Goal: Task Accomplishment & Management: Manage account settings

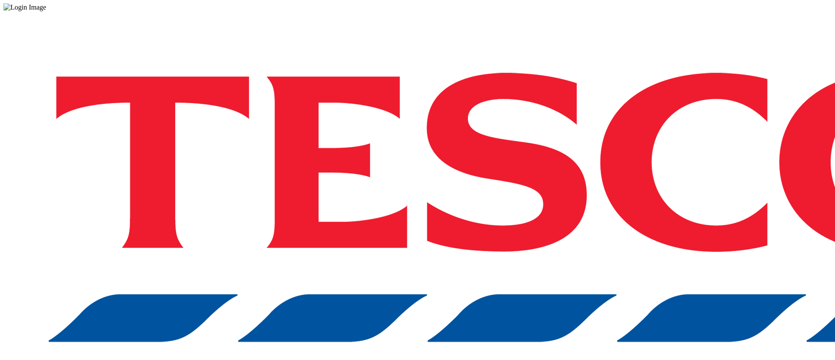
drag, startPoint x: 0, startPoint y: 0, endPoint x: 606, endPoint y: 215, distance: 642.7
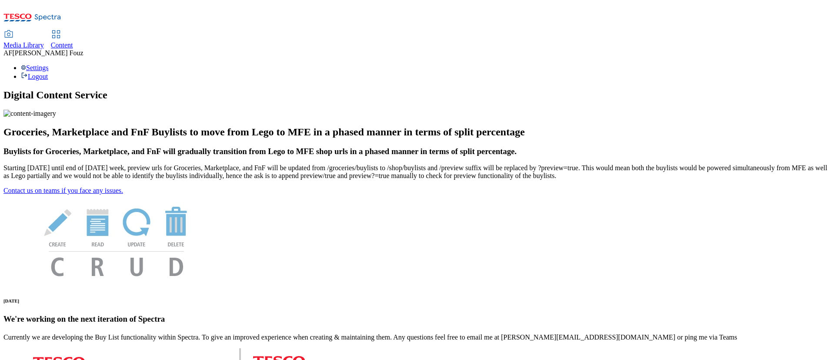
click at [73, 41] on div "Content" at bounding box center [62, 45] width 22 height 8
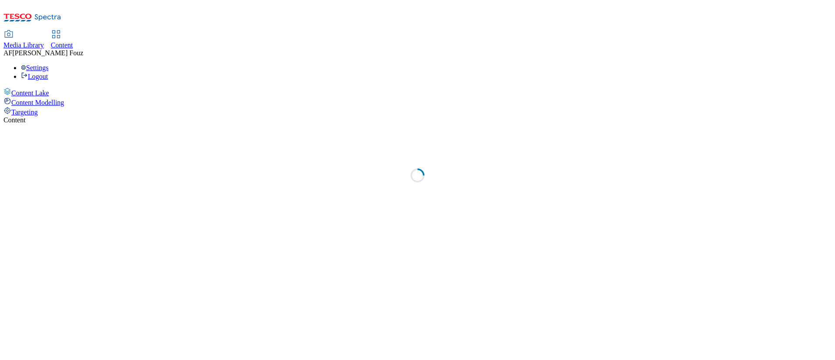
select select "ghs-uk"
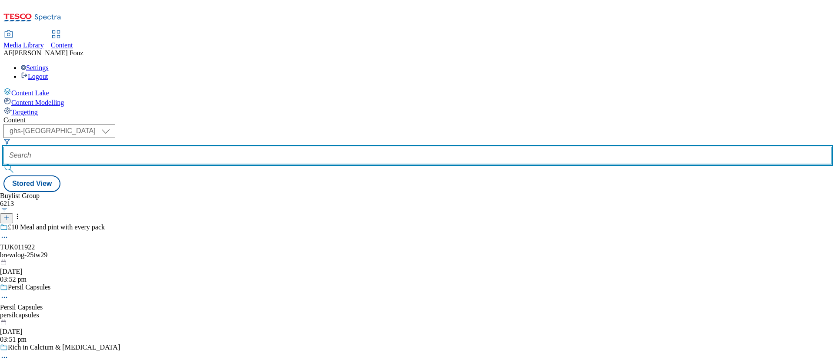
click at [188, 147] on input "text" at bounding box center [417, 155] width 829 height 17
paste input "TUK011981"
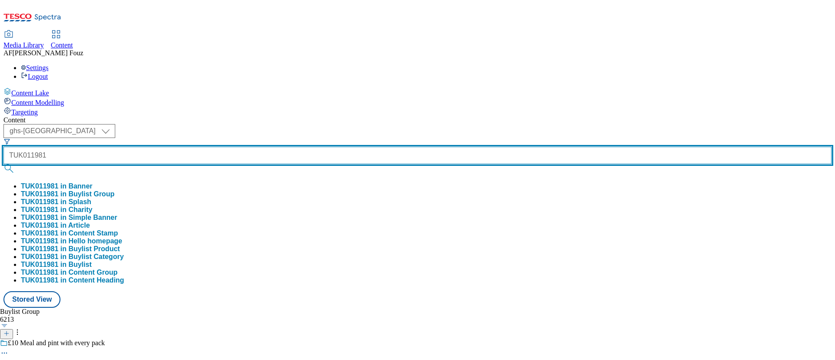
type input "TUK011981"
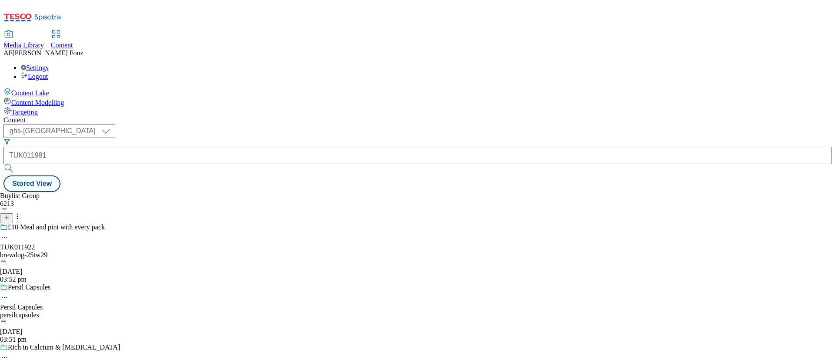
click at [16, 164] on button "submit" at bounding box center [9, 168] width 12 height 9
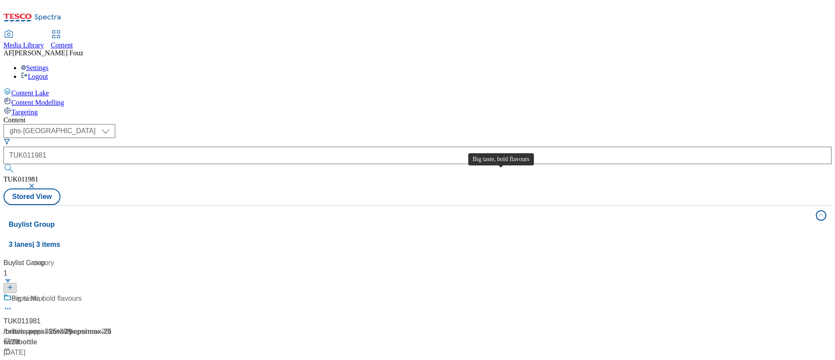
click at [82, 293] on span "Big taste, bold flavours" at bounding box center [46, 298] width 70 height 11
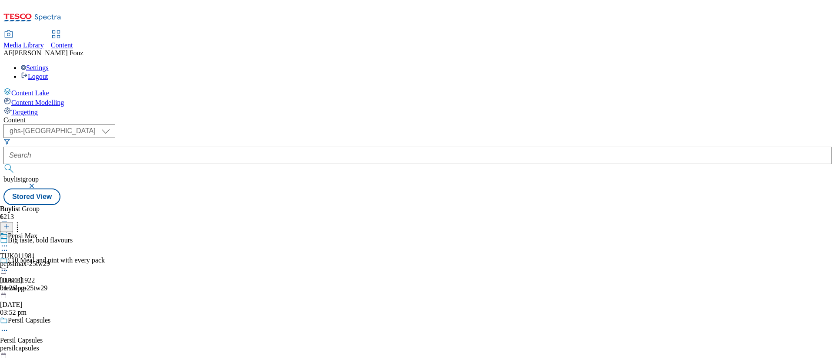
click at [50, 232] on div "Pepsi Max TUK011981 pepsimax-25tw29 18 Aug 2025 01:26 pm" at bounding box center [25, 262] width 50 height 60
click at [47, 232] on div "TUK011981 bottle 18 Aug 2025 01:26 pm" at bounding box center [23, 262] width 47 height 60
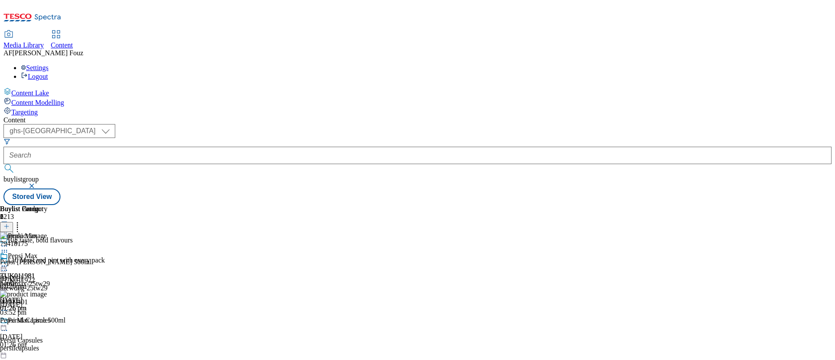
click at [18, 227] on circle at bounding box center [17, 227] width 1 height 1
click at [9, 262] on icon at bounding box center [4, 266] width 9 height 9
click at [72, 341] on span "Open Preview Url" at bounding box center [49, 344] width 45 height 7
click at [9, 262] on icon at bounding box center [4, 266] width 9 height 9
click at [55, 359] on span "Un-publish" at bounding box center [41, 364] width 28 height 7
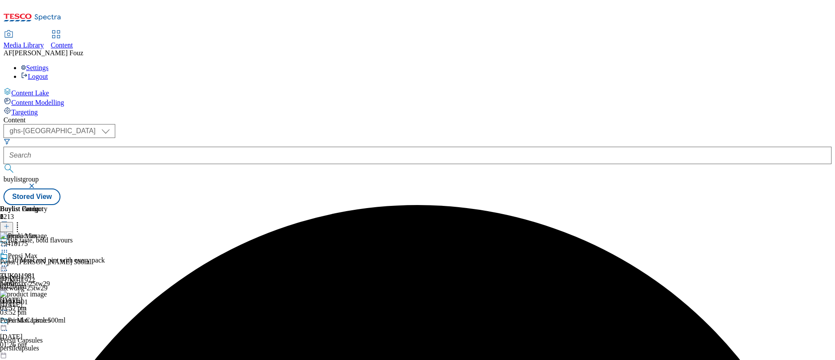
click at [9, 262] on icon at bounding box center [4, 266] width 9 height 9
click at [56, 331] on span "Un-preview" at bounding box center [41, 334] width 29 height 7
click at [13, 222] on button at bounding box center [6, 227] width 13 height 10
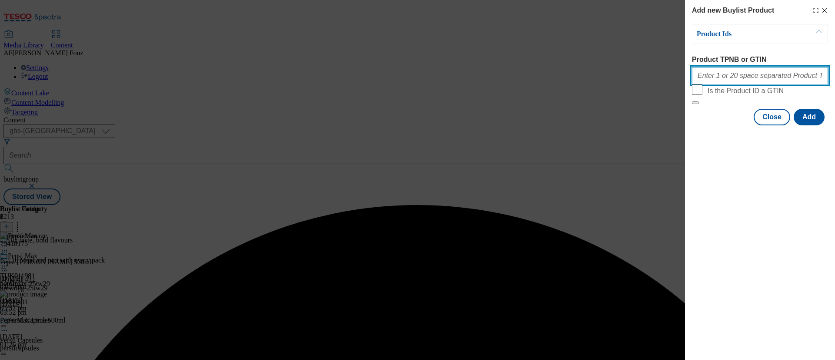
click at [731, 78] on input "Product TPNB or GTIN" at bounding box center [760, 75] width 136 height 17
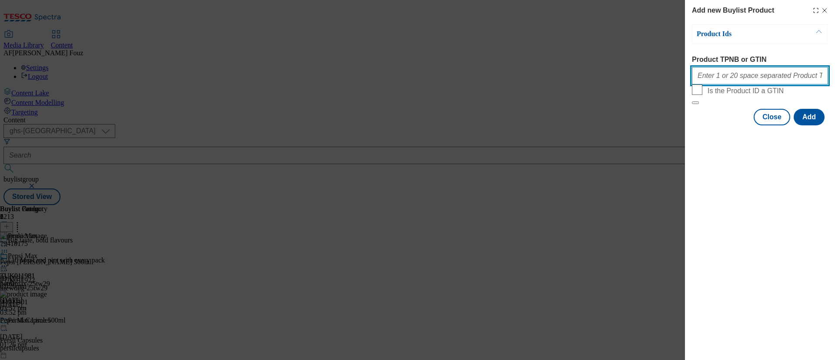
paste input "87446169"
paste input "76398991"
paste input "79418152"
paste input "89444335"
paste input "89444462"
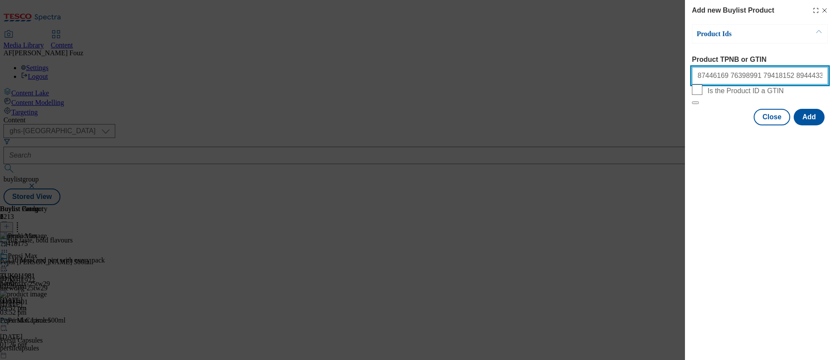
paste input "91382819"
click at [810, 74] on input "87446169 76398991 79418152 89444335 89444462 91382819" at bounding box center [760, 75] width 136 height 17
paste input "91772820"
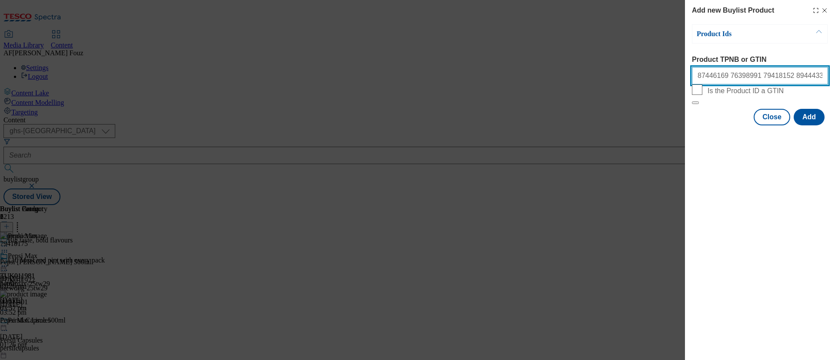
click at [821, 77] on input "87446169 76398991 79418152 89444335 89444462 91382819 91772820" at bounding box center [760, 75] width 136 height 17
paste input "83828369"
click at [819, 72] on input "87446169 76398991 79418152 89444335 89444462 91382819 91772820 83828369" at bounding box center [760, 75] width 136 height 17
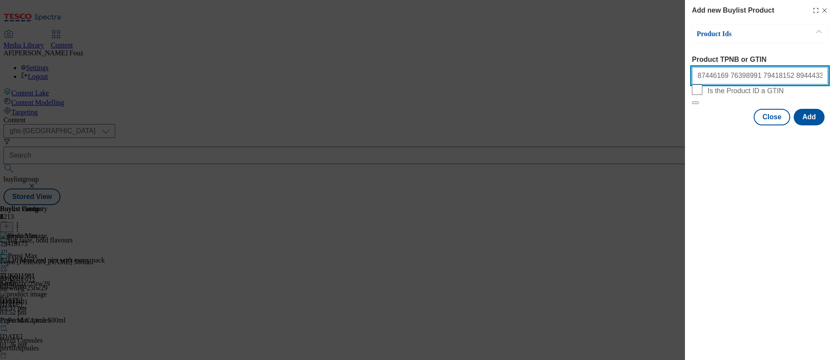
click at [813, 80] on input "87446169 76398991 79418152 89444335 89444462 91382819 91772820 83828369" at bounding box center [760, 75] width 136 height 17
paste input "86754094"
click at [805, 81] on input "87446169 76398991 79418152 89444335 89444462 91382819 91772820 83828369 86754094" at bounding box center [760, 75] width 136 height 17
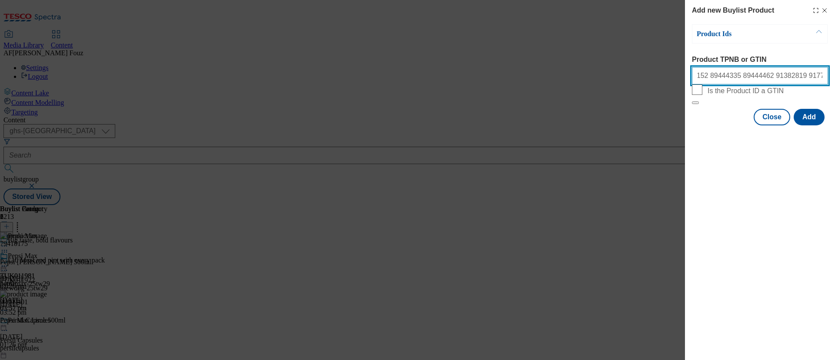
scroll to position [0, 87]
paste input "79418175"
click at [788, 70] on input "87446169 76398991 79418152 89444335 89444462 91382819 91772820 83828369 8675409…" at bounding box center [760, 75] width 136 height 17
paste input "91772820"
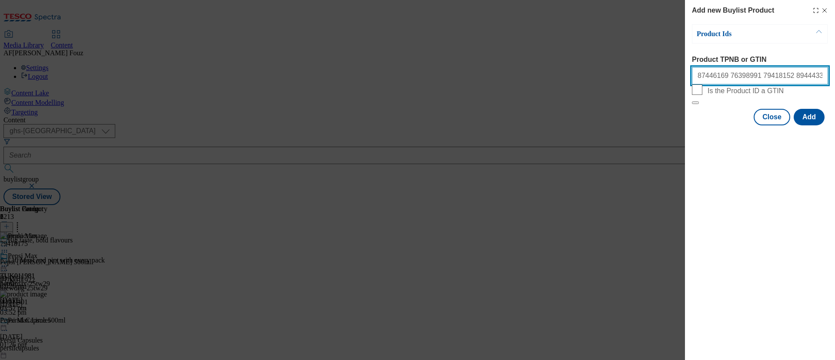
click at [820, 72] on input "87446169 76398991 79418152 89444335 89444462 91382819 91772820 83828369 8675409…" at bounding box center [760, 75] width 136 height 17
paste input "91820861"
click at [784, 81] on input "87446169 76398991 79418152 89444335 89444462 91382819 91772820 83828369 8675409…" at bounding box center [760, 75] width 136 height 17
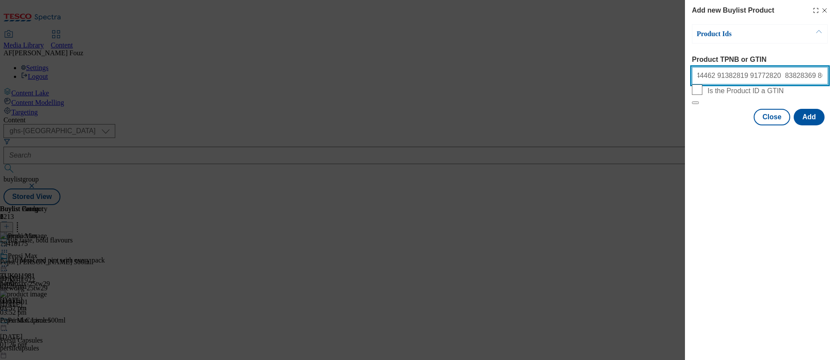
scroll to position [0, 152]
paste input "90009401"
click at [800, 77] on input "87446169 76398991 79418152 89444335 89444462 91382819 91772820 83828369 8675409…" at bounding box center [760, 75] width 136 height 17
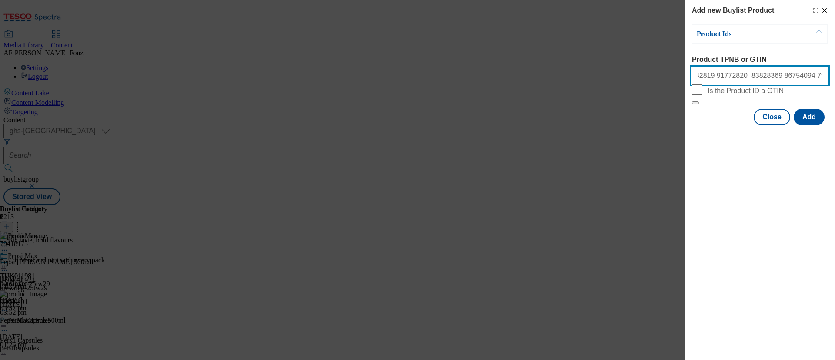
paste input "89443457"
type input "87446169 76398991 79418152 89444335 89444462 91382819 91772820 83828369 8675409…"
click at [807, 125] on button "Add" at bounding box center [809, 117] width 31 height 17
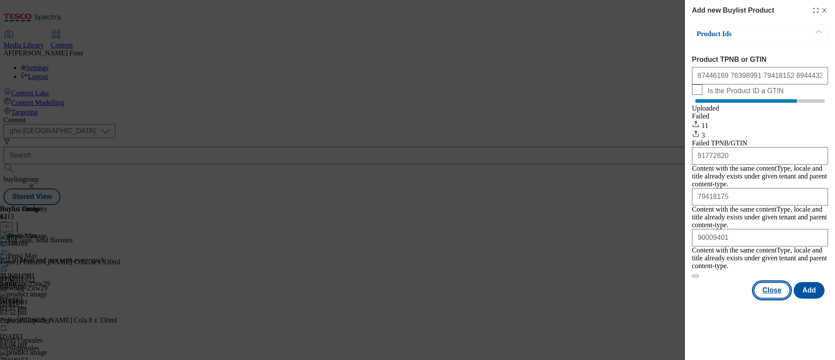
click at [779, 284] on button "Close" at bounding box center [772, 290] width 37 height 17
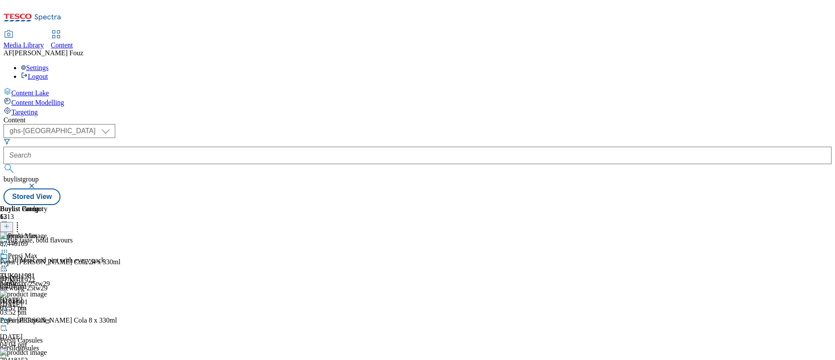
scroll to position [65, 0]
click at [22, 221] on icon at bounding box center [17, 225] width 9 height 9
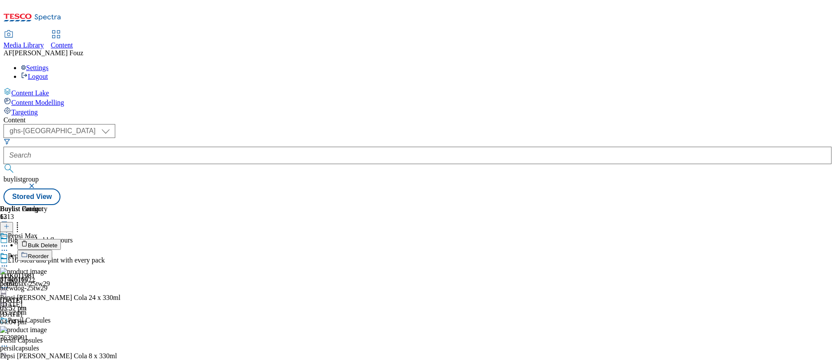
click at [49, 253] on span "Reorder" at bounding box center [38, 256] width 21 height 7
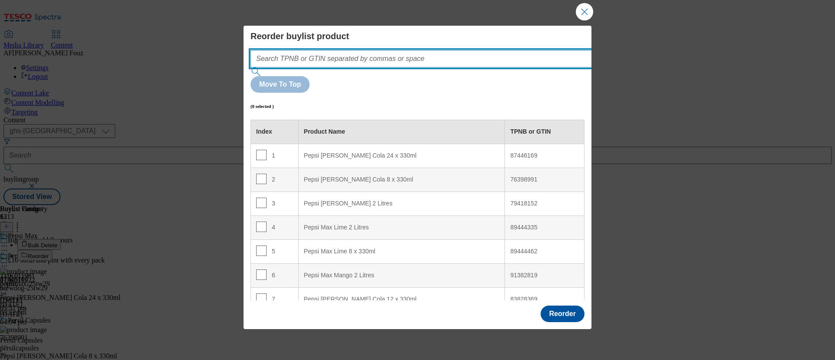
click at [339, 67] on input "Modal" at bounding box center [435, 58] width 368 height 17
paste input "79418175"
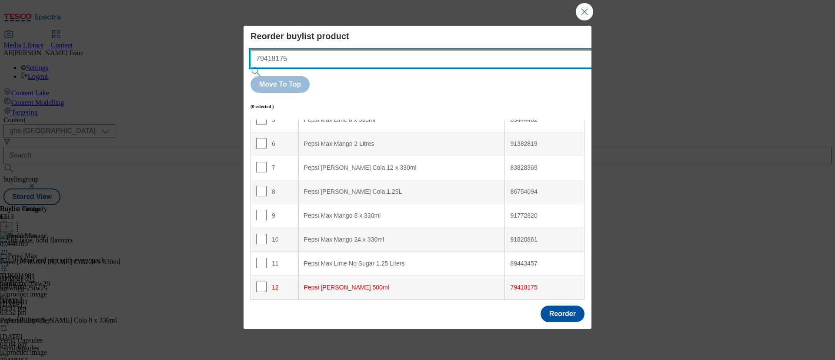
scroll to position [134, 0]
type input "79418175"
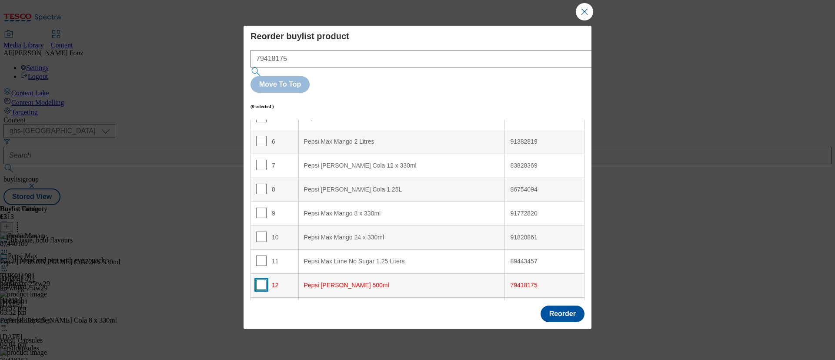
click at [262, 279] on input "Modal" at bounding box center [261, 284] width 10 height 10
checkbox input "true"
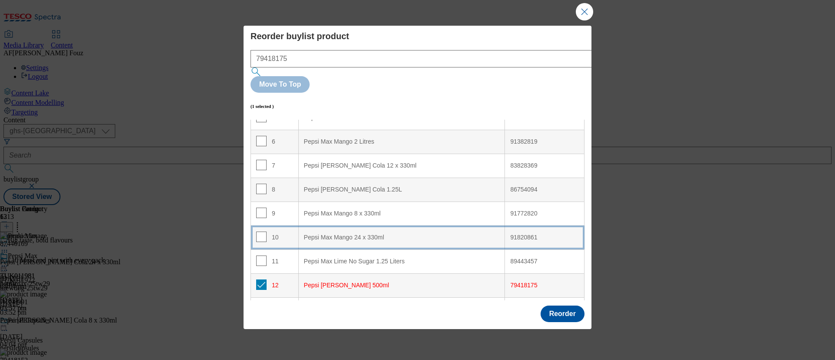
click at [261, 303] on input "Modal" at bounding box center [261, 308] width 10 height 10
checkbox input "true"
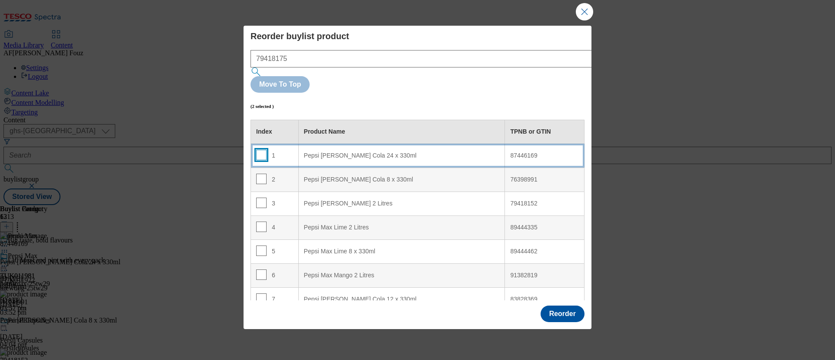
click at [262, 150] on input "Modal" at bounding box center [261, 155] width 10 height 10
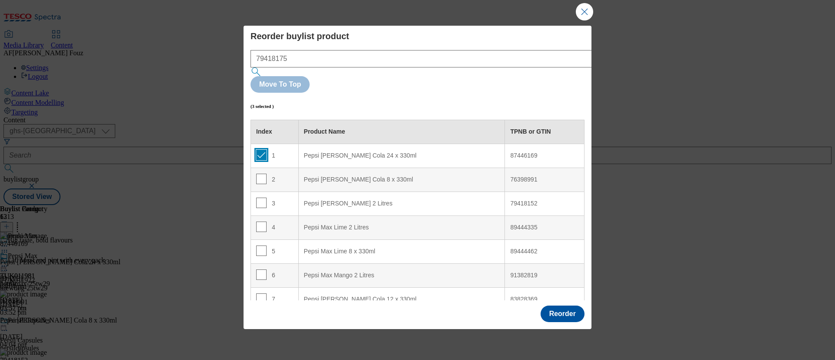
click at [261, 150] on input "Modal" at bounding box center [261, 155] width 10 height 10
checkbox input "false"
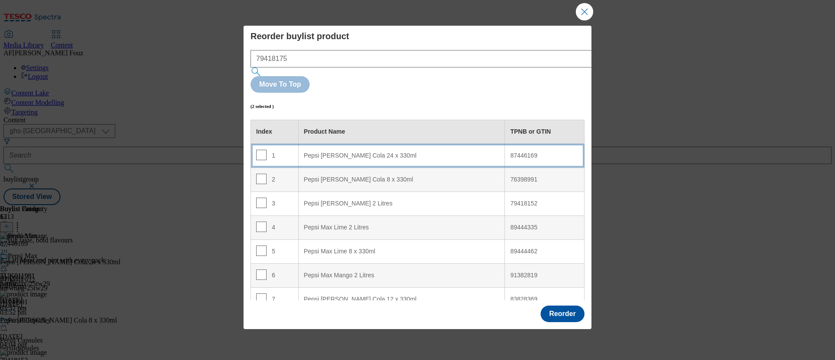
click at [401, 152] on div "Pepsi Max Cherry Cola 24 x 330ml" at bounding box center [402, 156] width 196 height 8
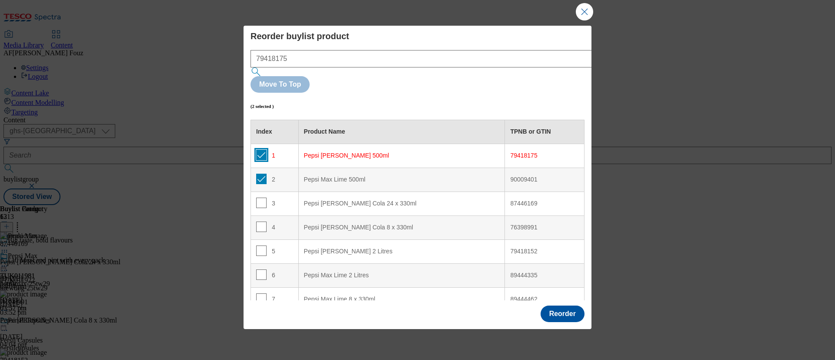
click at [260, 150] on input "Modal" at bounding box center [261, 155] width 10 height 10
checkbox input "false"
click at [261, 174] on input "Modal" at bounding box center [261, 179] width 10 height 10
checkbox input "false"
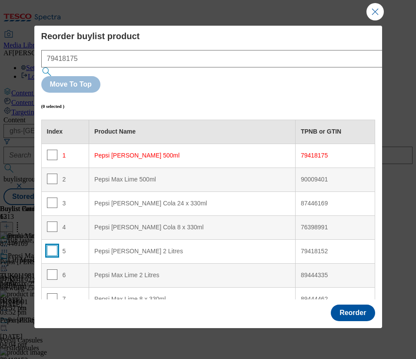
click at [47, 245] on input "Modal" at bounding box center [52, 250] width 10 height 10
checkbox input "true"
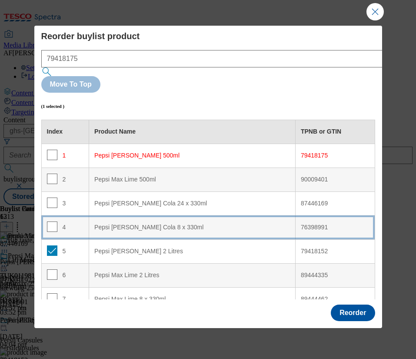
click at [162, 224] on div "Pepsi Max Cherry Cola 8 x 330ml" at bounding box center [192, 228] width 196 height 8
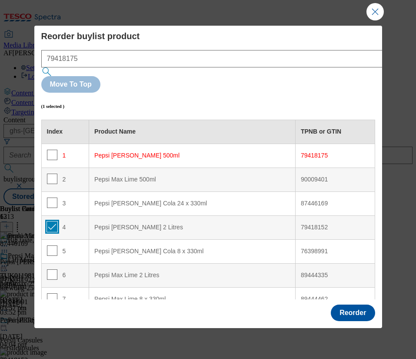
click at [51, 221] on input "Modal" at bounding box center [52, 226] width 10 height 10
checkbox input "false"
click at [347, 305] on button "Reorder" at bounding box center [353, 313] width 44 height 17
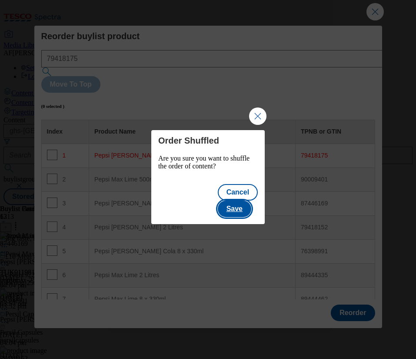
click at [244, 201] on button "Save" at bounding box center [235, 209] width 34 height 17
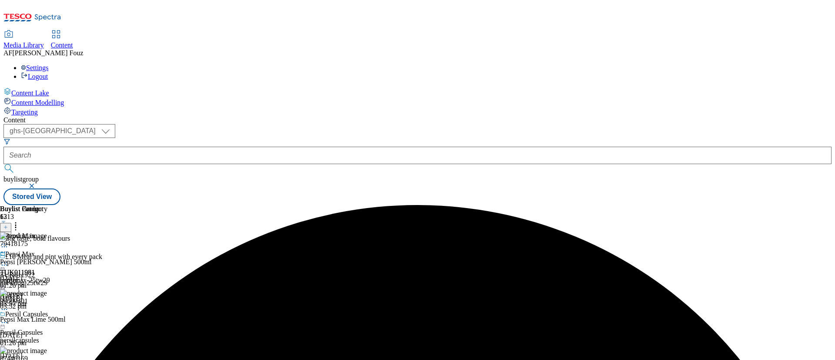
click at [9, 258] on icon at bounding box center [4, 262] width 9 height 9
click at [47, 318] on span "Preview" at bounding box center [37, 321] width 20 height 7
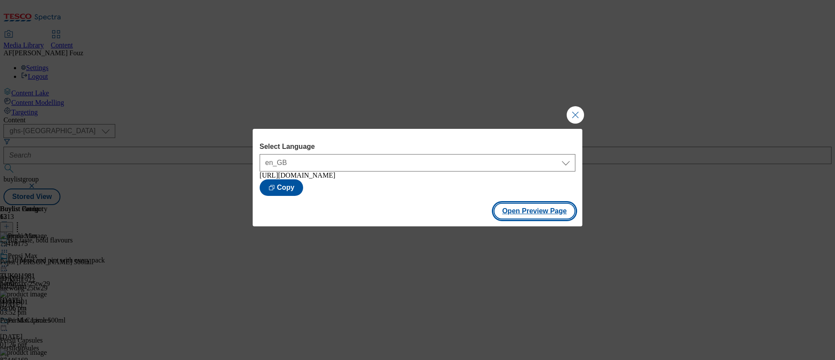
click at [511, 210] on button "Open Preview Page" at bounding box center [535, 211] width 82 height 17
click at [574, 112] on button "Close Modal" at bounding box center [575, 114] width 17 height 17
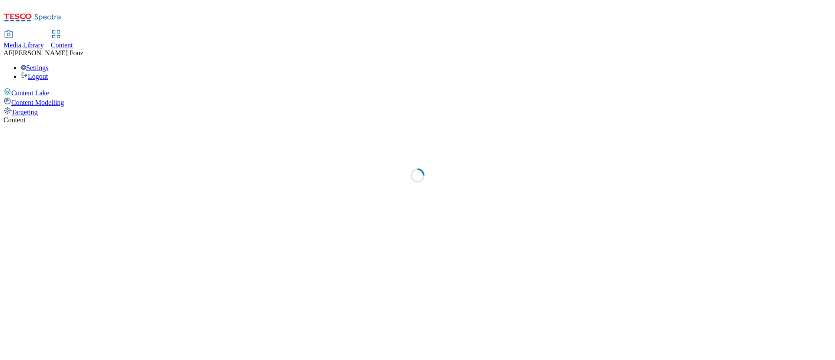
select select "ghs-[GEOGRAPHIC_DATA]"
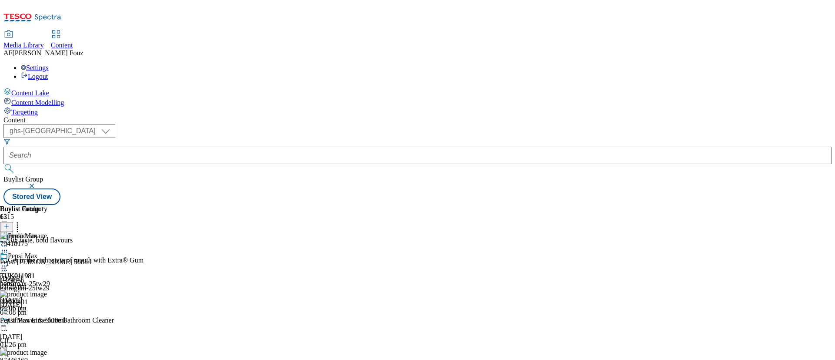
click at [398, 116] on div "Content ( optional ) ghs-roi ghs-uk ghs-uk Buylist Group Stored View Buylist Gr…" at bounding box center [417, 160] width 829 height 89
click at [10, 228] on icon at bounding box center [6, 231] width 6 height 6
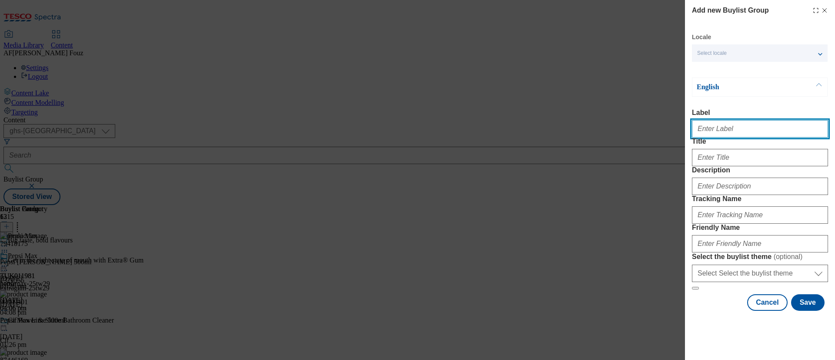
click at [764, 137] on input "Label" at bounding box center [760, 128] width 136 height 17
paste input "TUK012592"
type input "TUK012592"
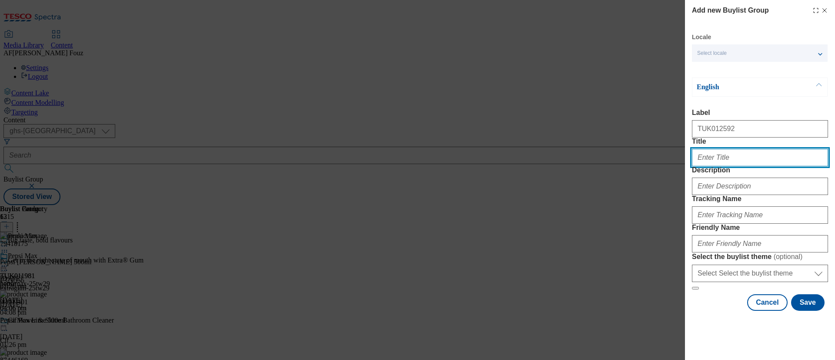
click at [732, 166] on input "Title" at bounding box center [760, 157] width 136 height 17
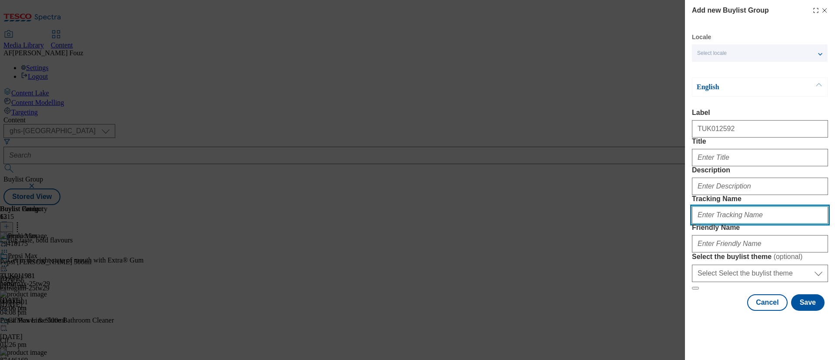
click at [735, 224] on input "Tracking Name" at bounding box center [760, 214] width 136 height 17
paste input "TUK012592"
type input "DH_TUK012592"
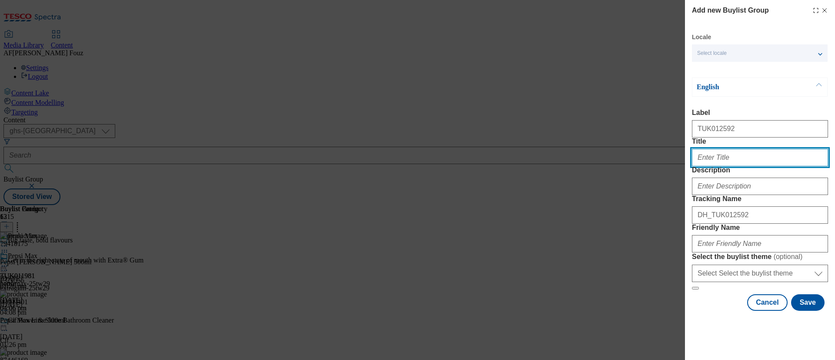
click at [725, 166] on input "Title" at bounding box center [760, 157] width 136 height 17
click at [720, 166] on input "eLVIVE" at bounding box center [760, 157] width 136 height 17
type input "Elvive's New Routine"
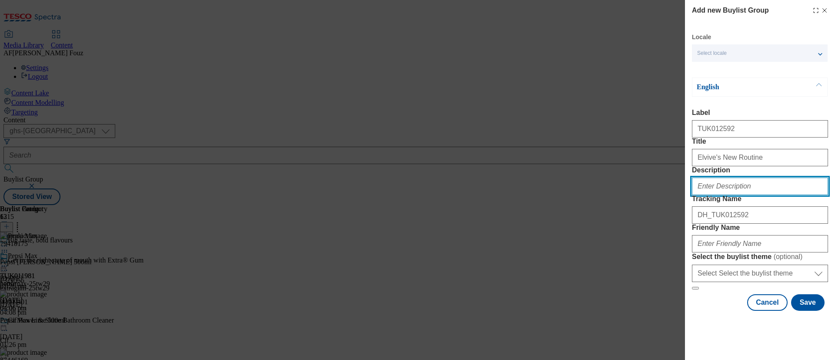
click at [742, 195] on input "Description" at bounding box center [760, 186] width 136 height 17
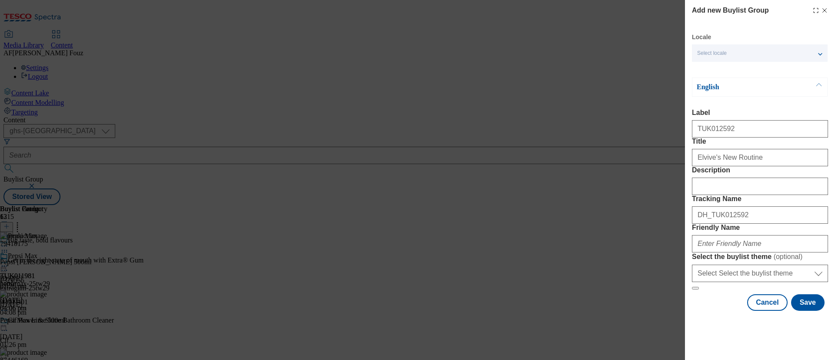
click at [785, 187] on form "Label TUK012592 Title Elvive's New Routine Description Tracking Name DH_TUK0125…" at bounding box center [760, 199] width 136 height 181
click at [742, 249] on input "Friendly Name" at bounding box center [760, 243] width 136 height 17
type input "loreal-elvive-25tw30"
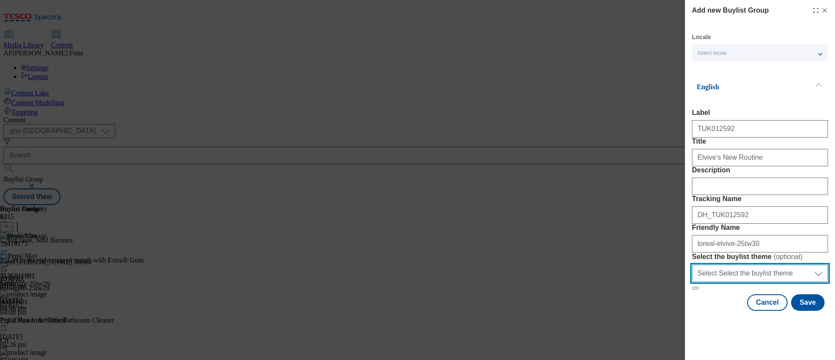
click at [749, 282] on select "Select Select the buylist theme default fandf" at bounding box center [760, 273] width 136 height 17
select select "default"
click at [692, 282] on select "Select Select the buylist theme default fandf" at bounding box center [760, 273] width 136 height 17
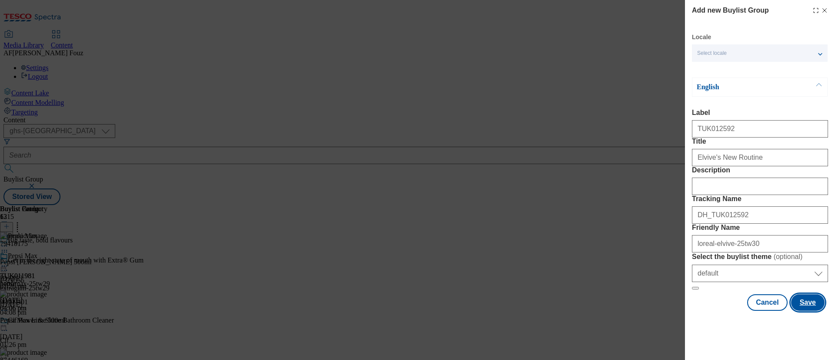
click at [799, 311] on button "Save" at bounding box center [809, 302] width 34 height 17
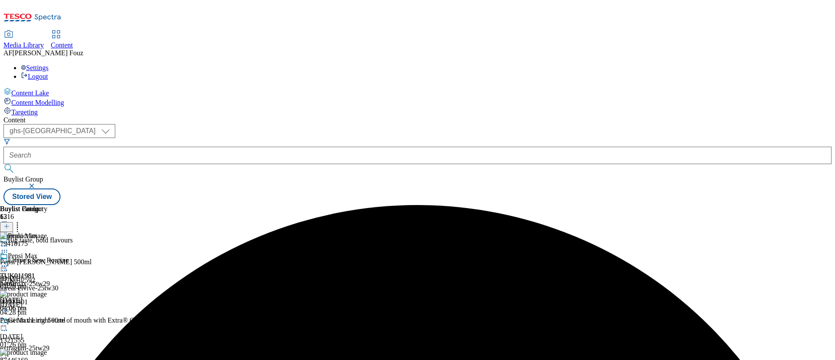
click at [35, 276] on span "TUK012592" at bounding box center [17, 280] width 35 height 8
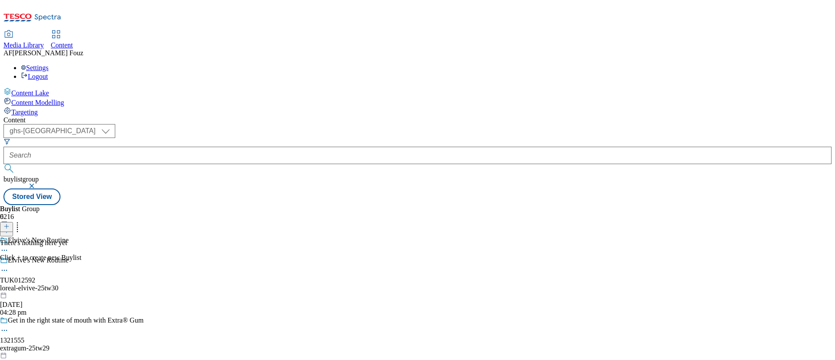
click at [10, 223] on icon at bounding box center [6, 226] width 6 height 6
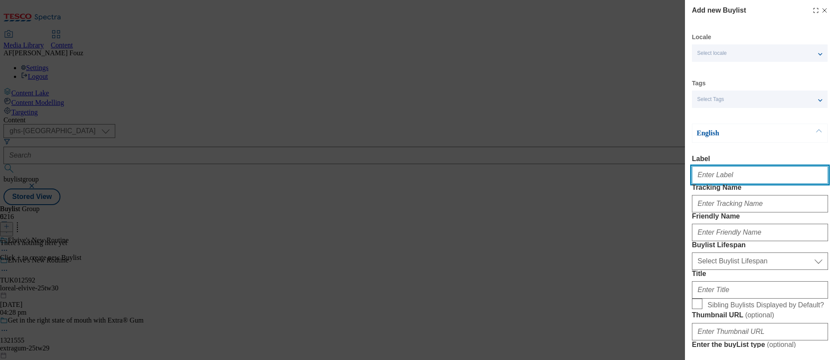
click at [738, 174] on input "Label" at bounding box center [760, 174] width 136 height 17
paste input "TUK012592"
type input "TUK012592"
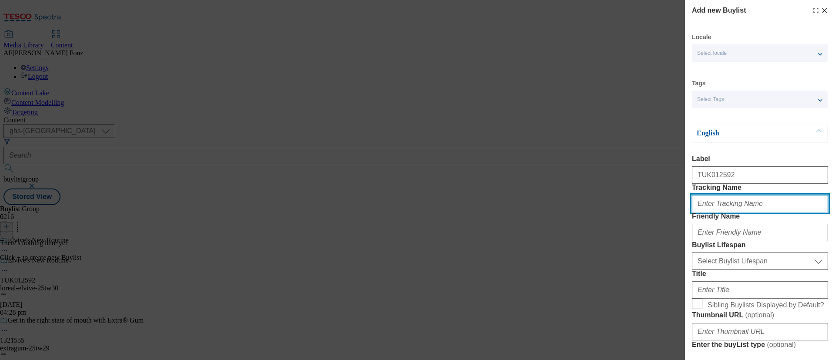
click at [712, 212] on input "Tracking Name" at bounding box center [760, 203] width 136 height 17
paste input "TUK012592"
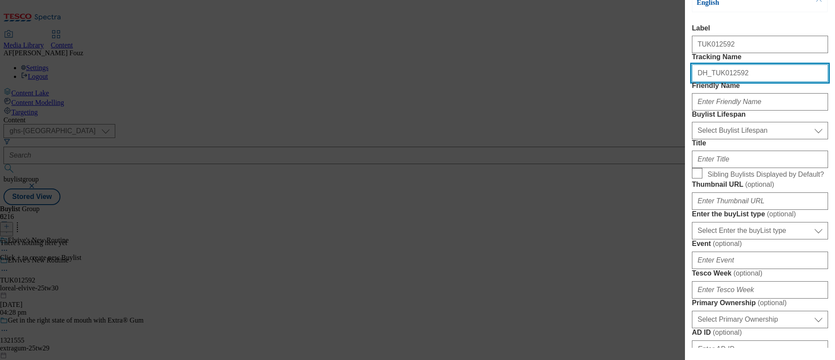
type input "DH_TUK012592"
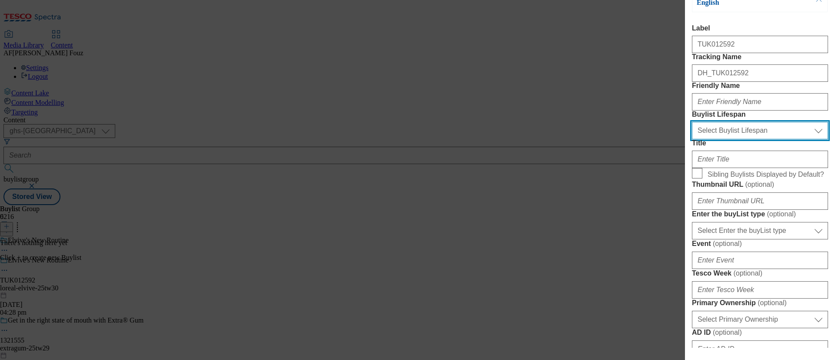
click at [727, 139] on select "Select Buylist Lifespan evergreen seasonal tactical" at bounding box center [760, 130] width 136 height 17
select select "tactical"
click at [692, 139] on select "Select Buylist Lifespan evergreen seasonal tactical" at bounding box center [760, 130] width 136 height 17
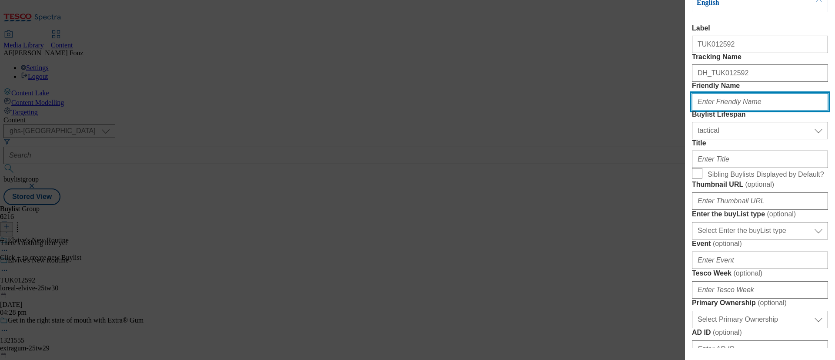
click at [752, 111] on input "Friendly Name" at bounding box center [760, 101] width 136 height 17
type input "elviveshampoo-25tw30"
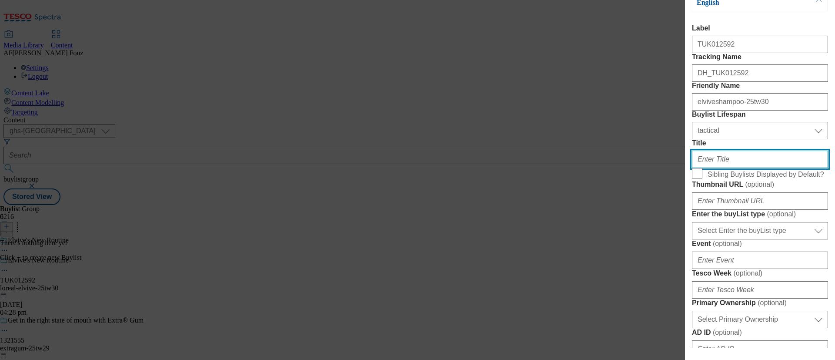
click at [748, 168] on input "Title" at bounding box center [760, 159] width 136 height 17
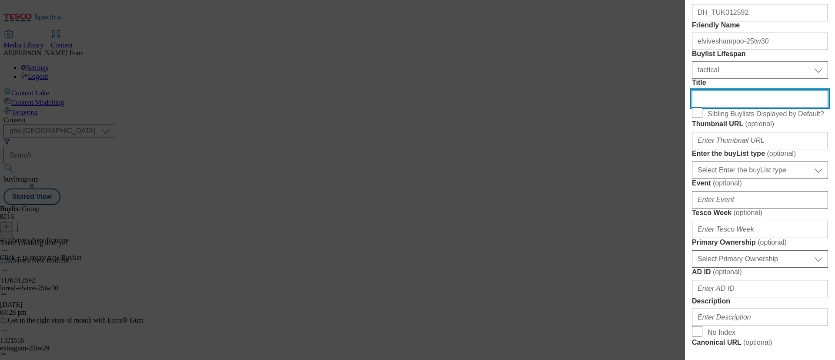
scroll to position [65, 0]
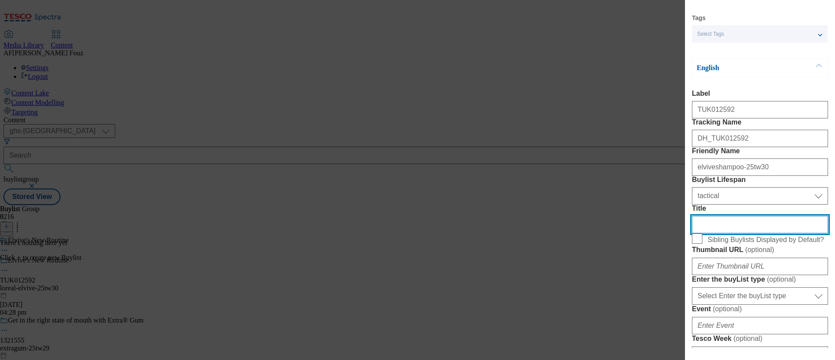
paste input "Nutri-Gloss Mirror Shine Shampoo"
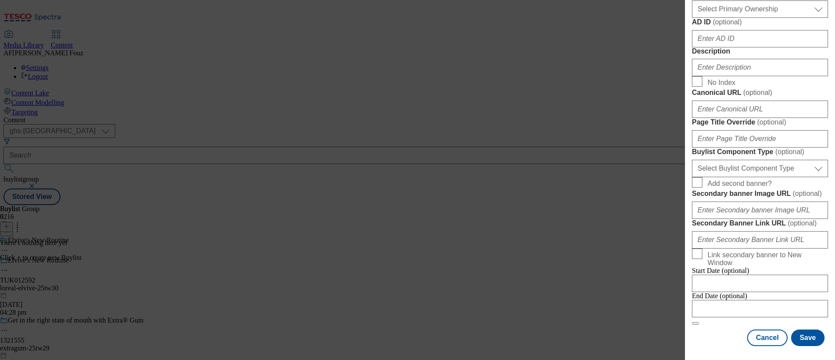
scroll to position [522, 0]
type input "Nutri-Gloss Mirror Shine Shampoo"
click at [738, 76] on input "Description" at bounding box center [760, 67] width 136 height 17
click at [767, 133] on form "Label TUK012592 Tracking Name DH_TUK012592 Friendly Name elviveshampoo-25tw30 B…" at bounding box center [760, 19] width 136 height 611
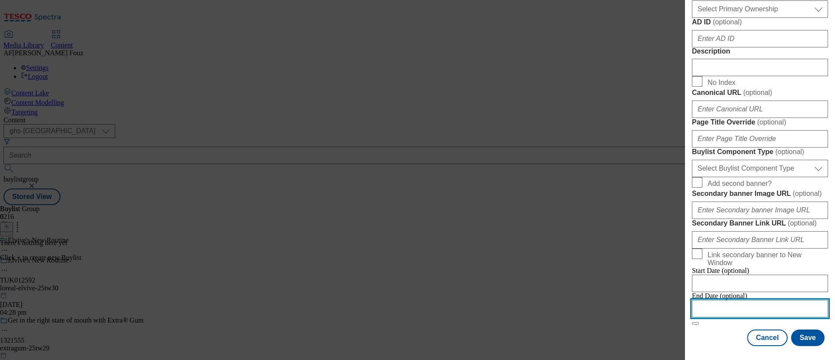
click at [762, 300] on input "Modal" at bounding box center [760, 308] width 136 height 17
select select "2025"
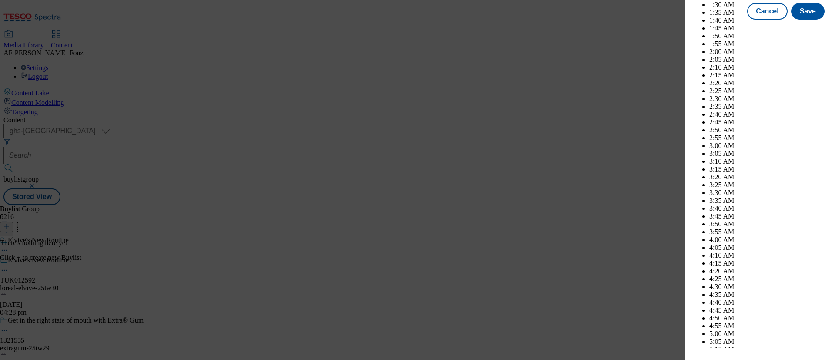
scroll to position [3166, 0]
select select "October"
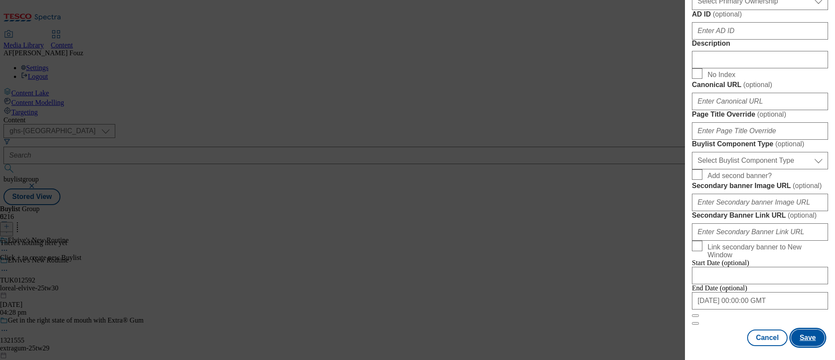
click at [802, 333] on button "Save" at bounding box center [809, 337] width 34 height 17
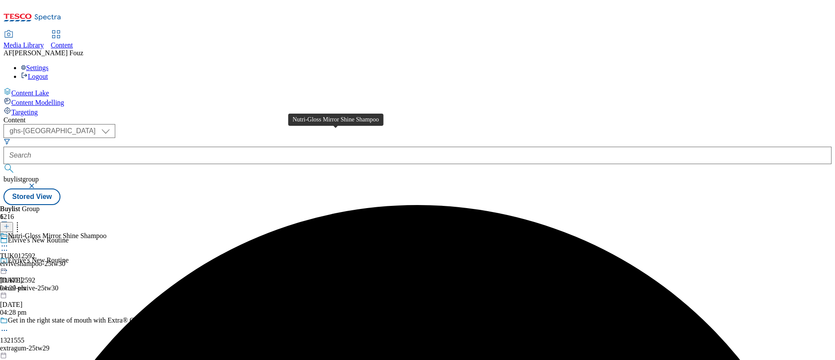
click at [107, 232] on div "Nutri-Gloss Mirror Shine Shampoo TUK012592 elviveshampoo-25tw30 10 Sept 2025 04…" at bounding box center [53, 262] width 107 height 60
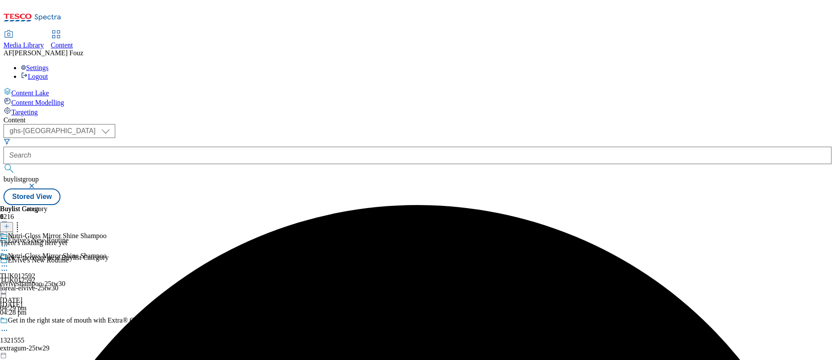
click at [107, 252] on div "Nutri-Gloss Mirror Shine Shampoo TUK012592 elviveshampoo-25tw30 10 Sept 2025 04…" at bounding box center [53, 282] width 107 height 60
click at [22, 221] on icon at bounding box center [17, 225] width 9 height 9
click at [10, 223] on icon at bounding box center [6, 226] width 6 height 6
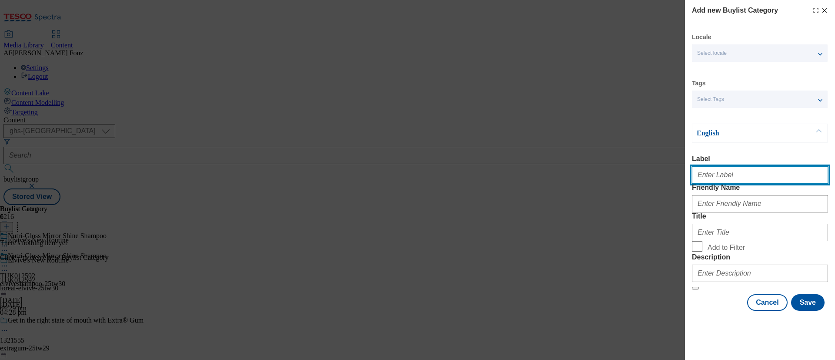
click at [738, 181] on input "Label" at bounding box center [760, 174] width 136 height 17
paste input "TUK012592"
type input "TUK012592"
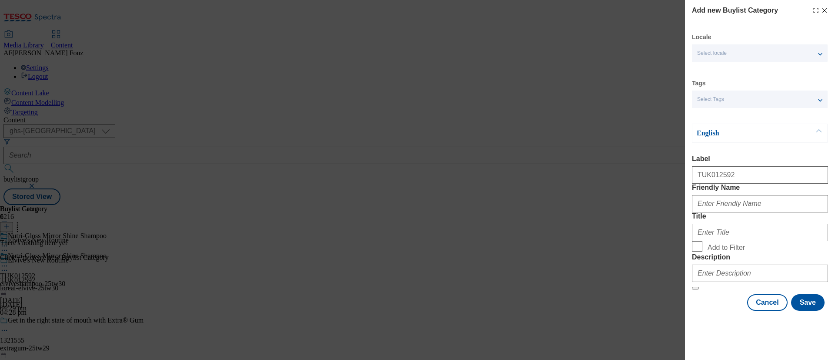
click at [734, 220] on label "Title" at bounding box center [760, 216] width 136 height 8
click at [734, 241] on input "Title" at bounding box center [760, 232] width 136 height 17
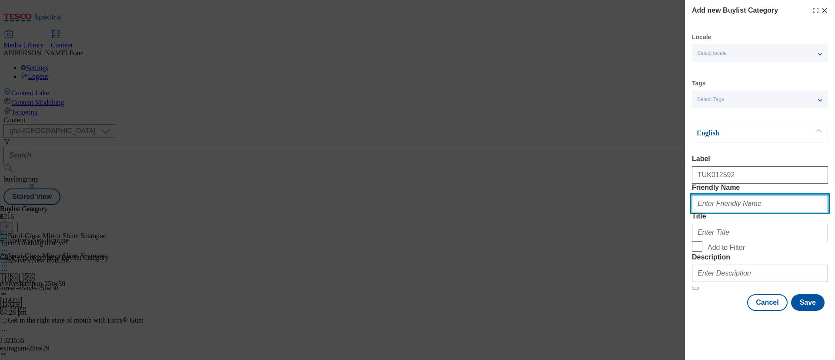
click at [740, 212] on input "Friendly Name" at bounding box center [760, 203] width 136 height 17
paste input "Mirror-like shine"
click at [698, 212] on input "Mirror-like shine" at bounding box center [760, 203] width 136 height 17
drag, startPoint x: 724, startPoint y: 226, endPoint x: 678, endPoint y: 225, distance: 46.6
click at [678, 225] on div "Add new Buylist Category Locale Select locale English Welsh Tags Select Tags fn…" at bounding box center [417, 180] width 835 height 360
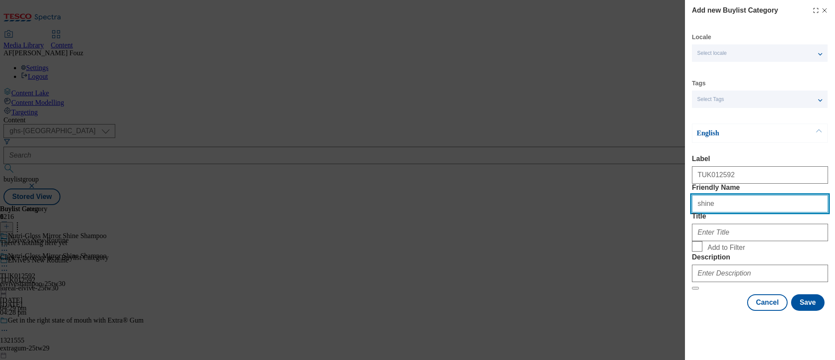
type input "shine"
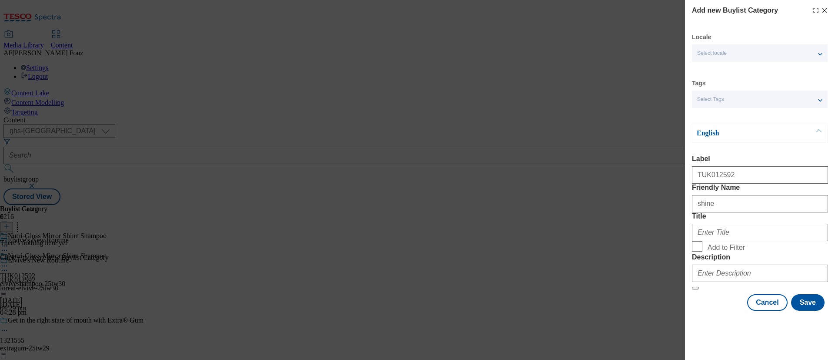
click at [760, 220] on label "Title" at bounding box center [760, 216] width 136 height 8
click at [760, 241] on input "Title" at bounding box center [760, 232] width 136 height 17
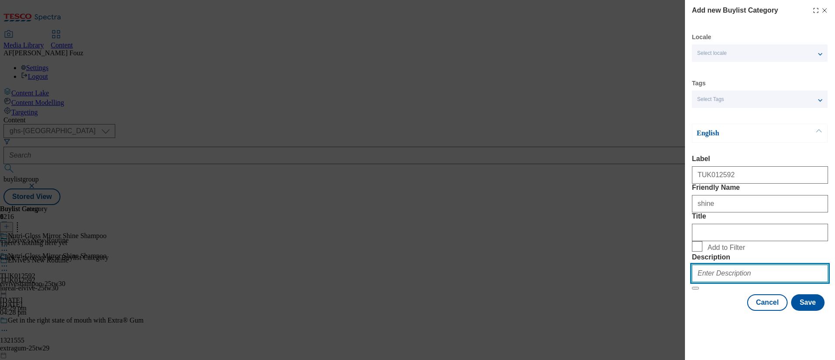
click at [733, 282] on input "Description" at bounding box center [760, 273] width 136 height 17
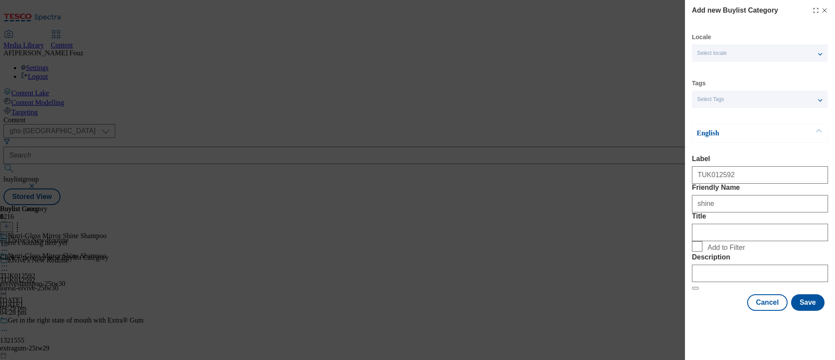
click at [784, 252] on span "Add to Filter" at bounding box center [766, 246] width 117 height 10
click at [703, 252] on input "Add to Filter" at bounding box center [697, 246] width 10 height 10
click at [700, 252] on input "Add to Filter" at bounding box center [697, 246] width 10 height 10
checkbox input "false"
click at [803, 311] on button "Save" at bounding box center [809, 302] width 34 height 17
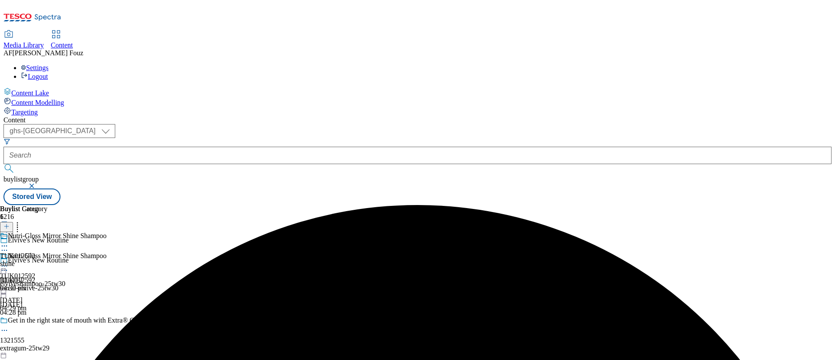
click at [47, 232] on div "TUK012592 shine 10 Sept 2025 04:30 pm" at bounding box center [23, 262] width 47 height 60
click at [10, 223] on icon at bounding box center [6, 226] width 6 height 6
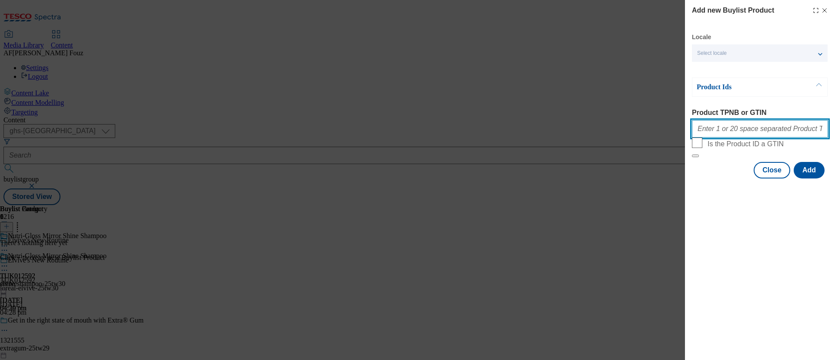
click at [736, 136] on input "Product TPNB or GTIN" at bounding box center [760, 128] width 136 height 17
paste input "97176290 97226887 96768362 97169545"
type input "97176290 97226887 96768362 97169545"
click at [822, 178] on button "Add" at bounding box center [809, 170] width 31 height 17
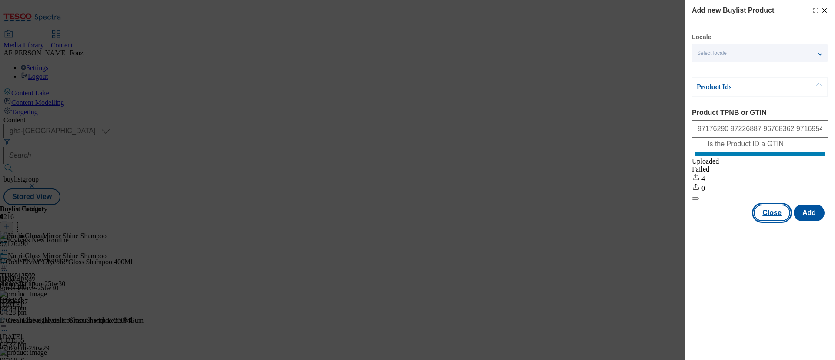
click at [777, 221] on button "Close" at bounding box center [772, 213] width 37 height 17
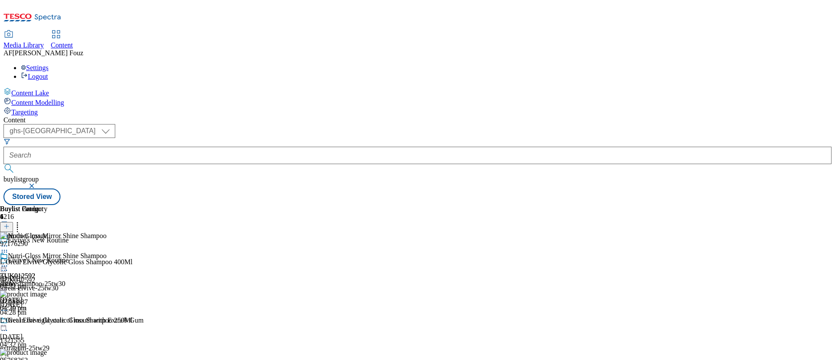
scroll to position [84, 0]
click at [9, 262] on icon at bounding box center [4, 266] width 9 height 9
click at [47, 321] on span "Preview" at bounding box center [37, 324] width 20 height 7
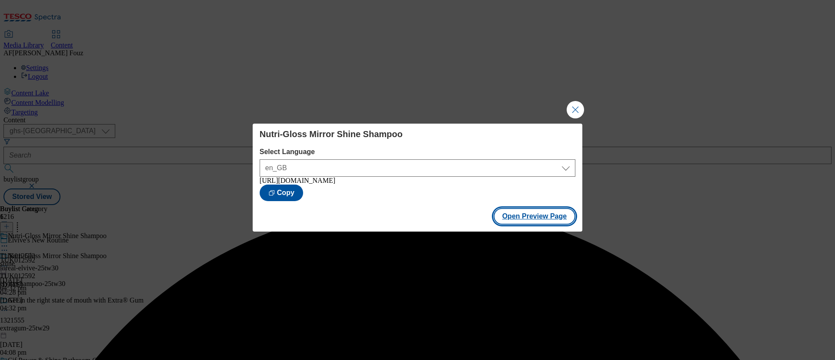
click at [562, 224] on button "Open Preview Page" at bounding box center [535, 216] width 82 height 17
click at [576, 107] on button "Close Modal" at bounding box center [575, 109] width 17 height 17
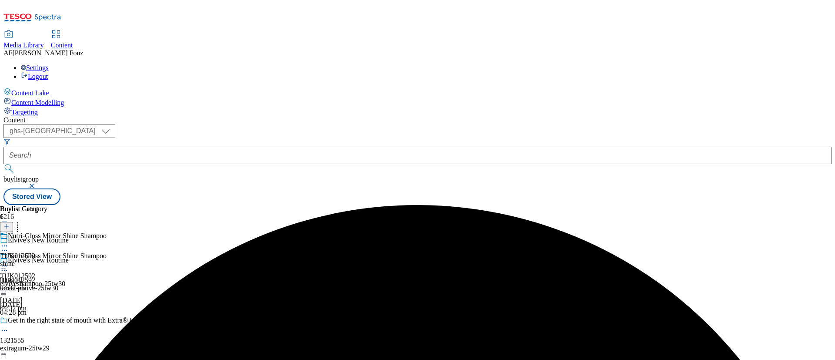
click at [9, 262] on icon at bounding box center [4, 266] width 9 height 9
click at [46, 351] on span "Publish" at bounding box center [36, 354] width 19 height 7
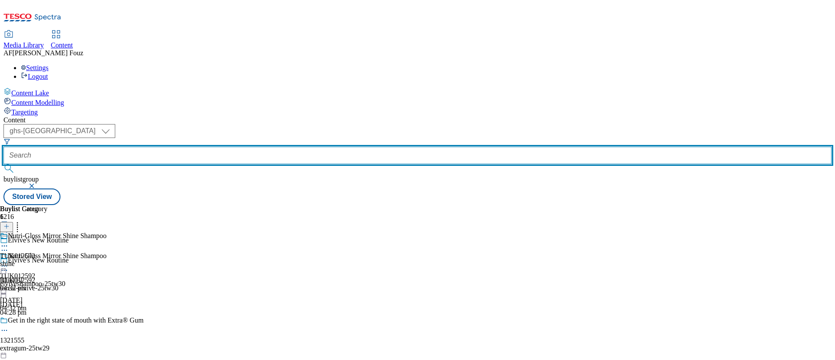
click at [213, 147] on input "text" at bounding box center [417, 155] width 829 height 17
click at [215, 147] on input "text" at bounding box center [417, 155] width 829 height 17
paste input "TUK011981"
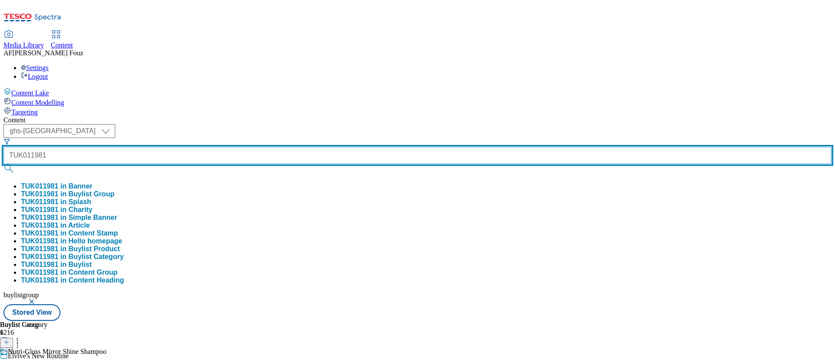
type input "TUK011981"
click at [3, 164] on button "submit" at bounding box center [9, 168] width 12 height 9
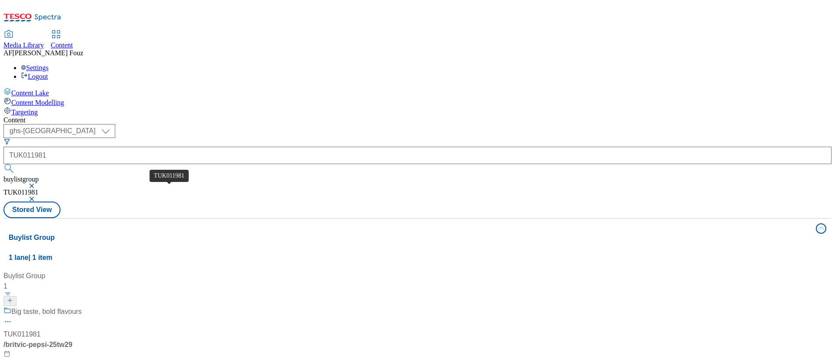
click at [40, 329] on div "TUK011981" at bounding box center [21, 334] width 37 height 10
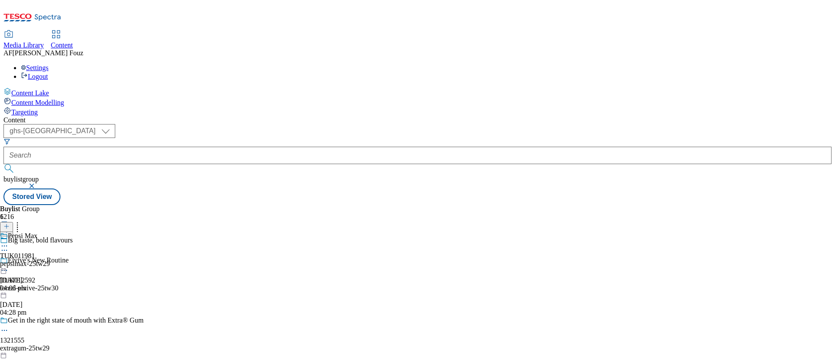
click at [50, 260] on div "pepsimax-25tw29" at bounding box center [25, 264] width 50 height 8
click at [50, 280] on div "pepsimax-25tw29" at bounding box center [25, 284] width 50 height 8
click at [37, 252] on span "Pepsi Max" at bounding box center [23, 257] width 30 height 10
click at [47, 232] on div "TUK011981 bottle 10 Sept 2025 04:06 pm" at bounding box center [23, 262] width 47 height 60
click at [47, 252] on div "TUK011981 bottle 10 Sept 2025 04:06 pm" at bounding box center [23, 282] width 47 height 60
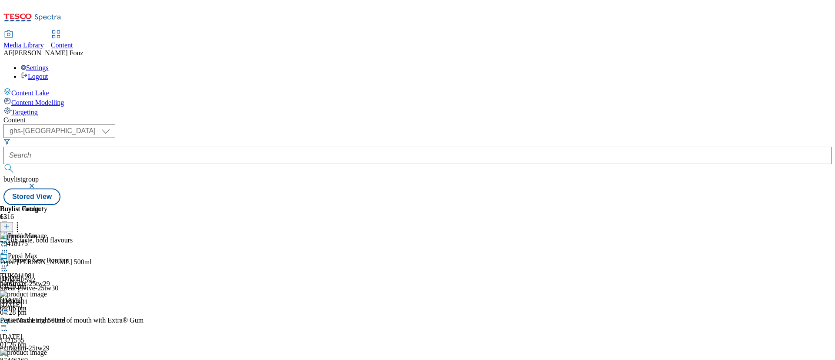
click at [22, 221] on icon at bounding box center [17, 225] width 9 height 9
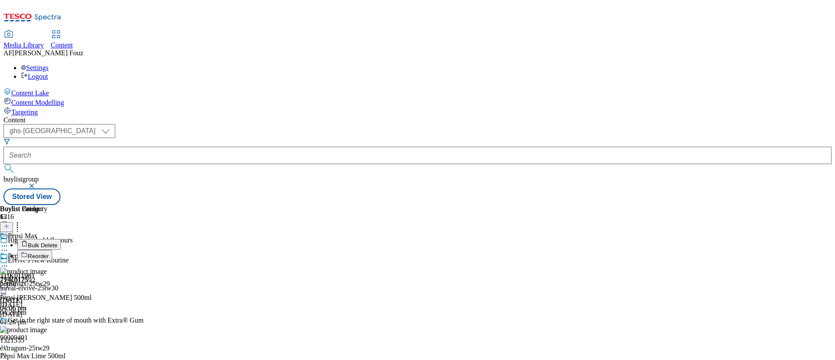
click at [52, 250] on button "Reorder" at bounding box center [34, 255] width 35 height 11
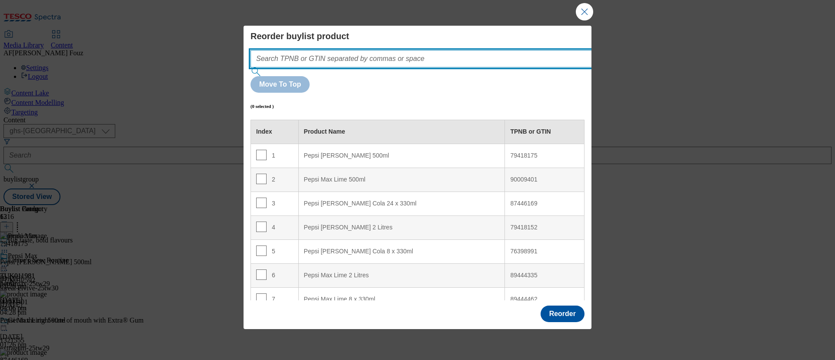
click at [382, 67] on input "Modal" at bounding box center [435, 58] width 368 height 17
paste input "72034311"
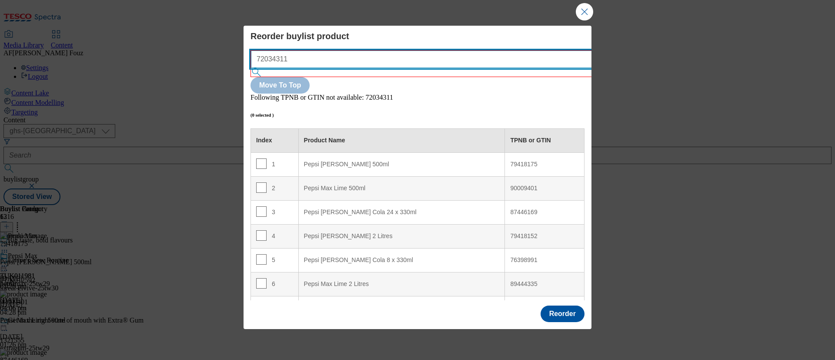
click at [280, 59] on input "72034311" at bounding box center [435, 58] width 368 height 17
paste input "9418152"
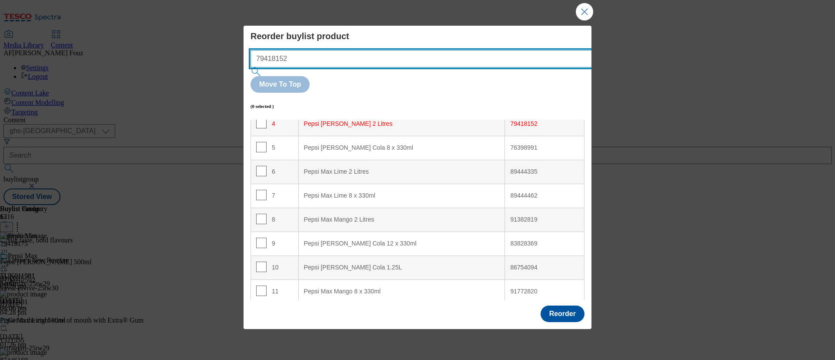
type input "79418152"
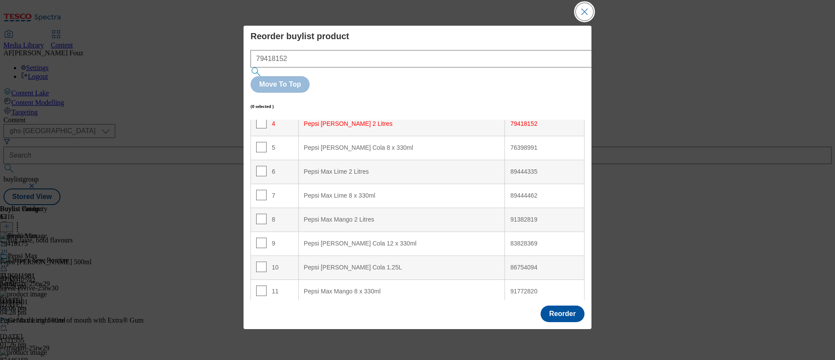
click at [582, 20] on button "Close Modal" at bounding box center [584, 11] width 17 height 17
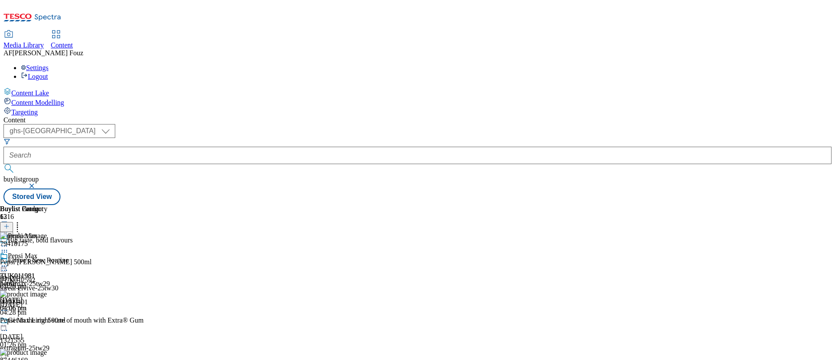
click at [9, 226] on line at bounding box center [6, 226] width 4 height 0
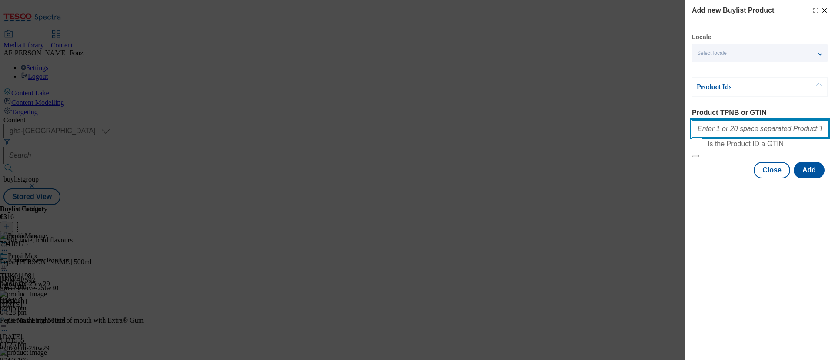
click at [745, 125] on input "Product TPNB or GTIN" at bounding box center [760, 128] width 136 height 17
paste input "72034311"
type input "72034311"
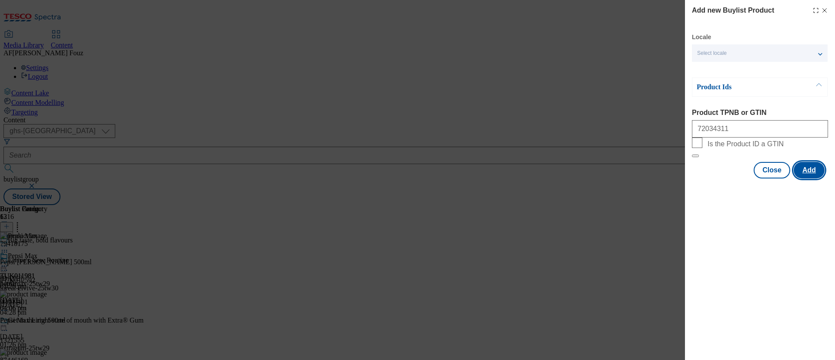
click at [808, 178] on button "Add" at bounding box center [809, 170] width 31 height 17
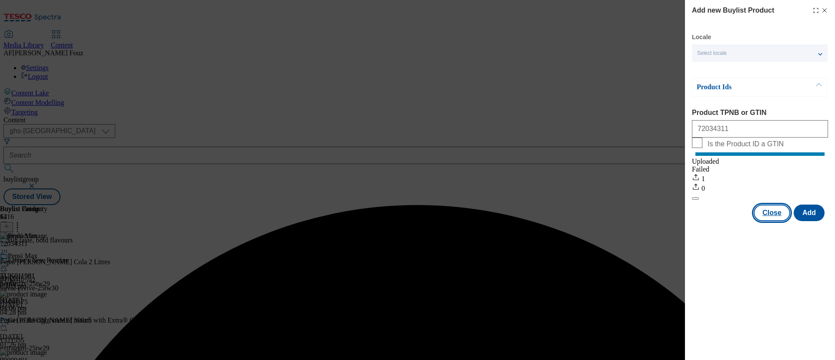
click at [768, 217] on button "Close" at bounding box center [772, 213] width 37 height 17
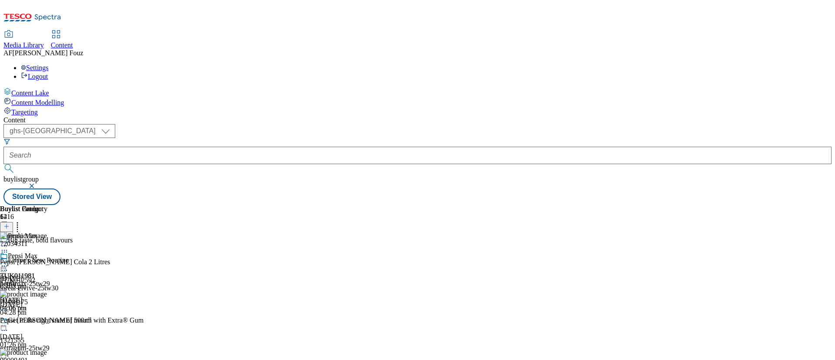
click at [18, 225] on circle at bounding box center [17, 225] width 1 height 1
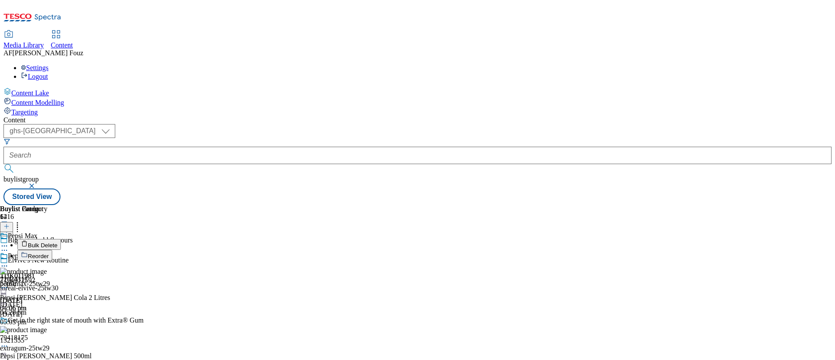
click at [52, 250] on button "Reorder" at bounding box center [34, 255] width 35 height 11
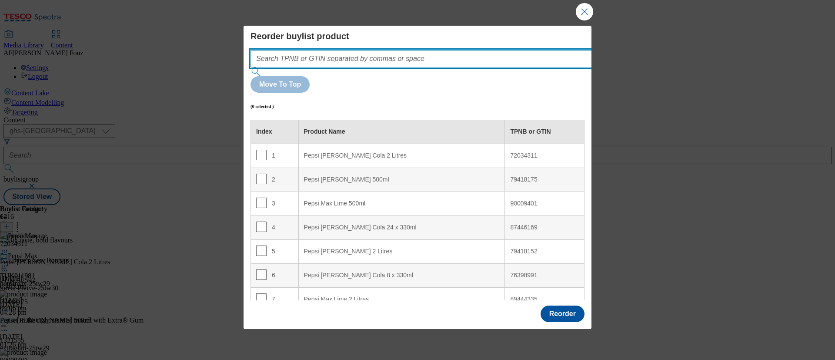
click at [334, 60] on input "Modal" at bounding box center [435, 58] width 368 height 17
paste input "83391446"
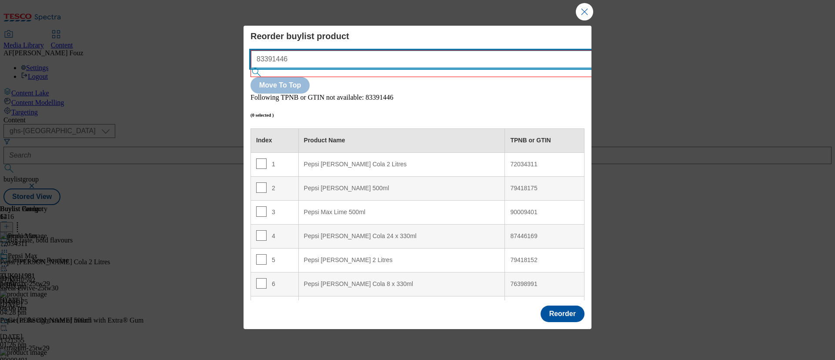
click at [334, 63] on input "83391446" at bounding box center [435, 58] width 368 height 17
paste input "79418175"
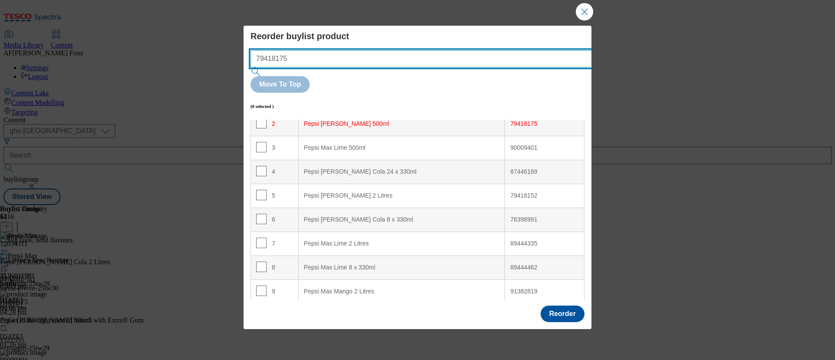
type input "79418175"
click at [308, 66] on input "79418175" at bounding box center [435, 58] width 368 height 17
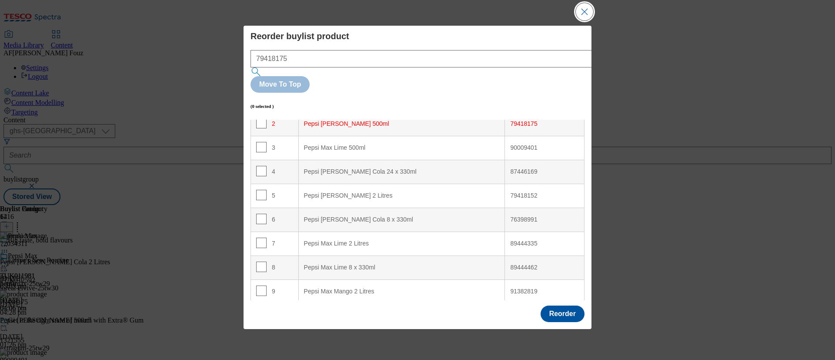
click at [585, 13] on button "Close Modal" at bounding box center [584, 11] width 17 height 17
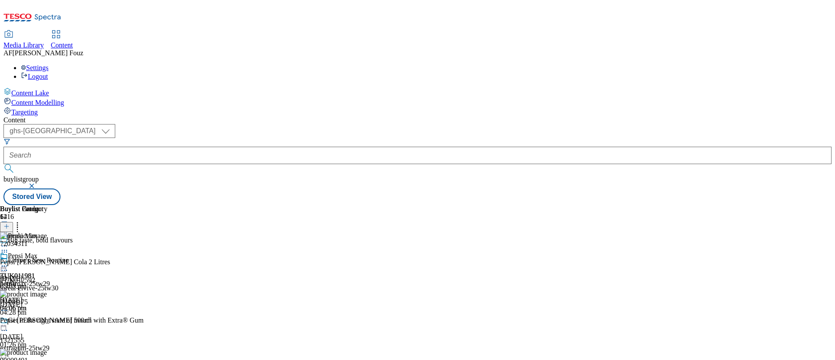
click at [22, 221] on icon at bounding box center [17, 225] width 9 height 9
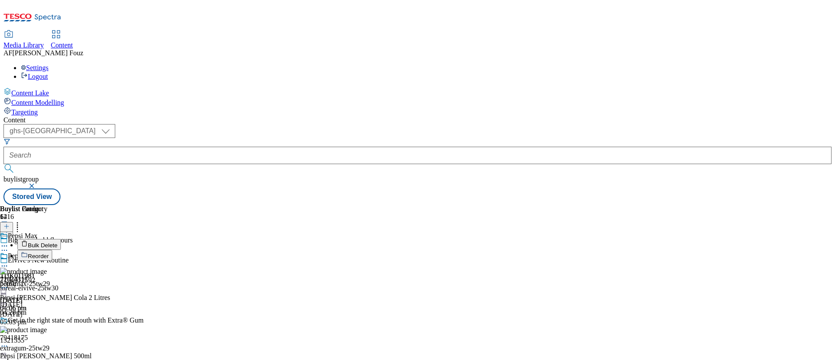
click at [705, 205] on div "Buylist Product 14 Bulk Delete Reorder 72034311 Pepsi Max Cherry Cola 2 Litres …" at bounding box center [417, 205] width 829 height 0
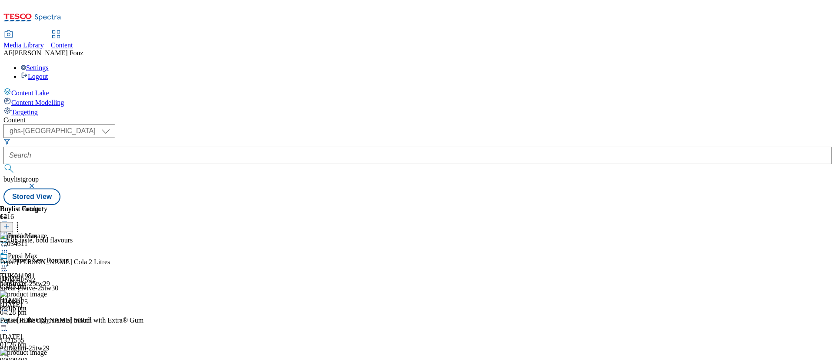
click at [13, 222] on button at bounding box center [6, 227] width 13 height 10
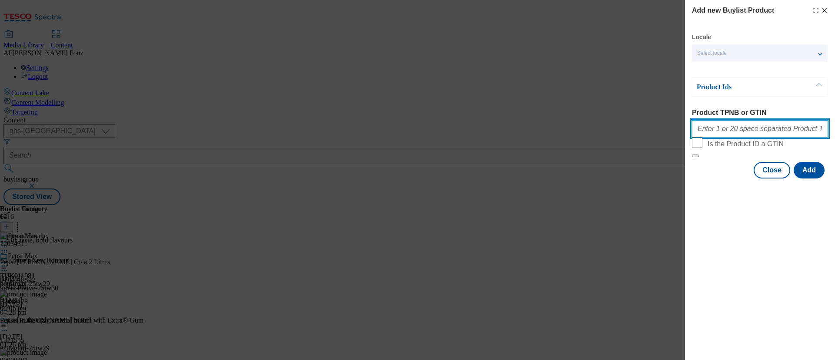
click at [735, 130] on input "Product TPNB or GTIN" at bounding box center [760, 128] width 136 height 17
paste input "83391446"
type input "83391446"
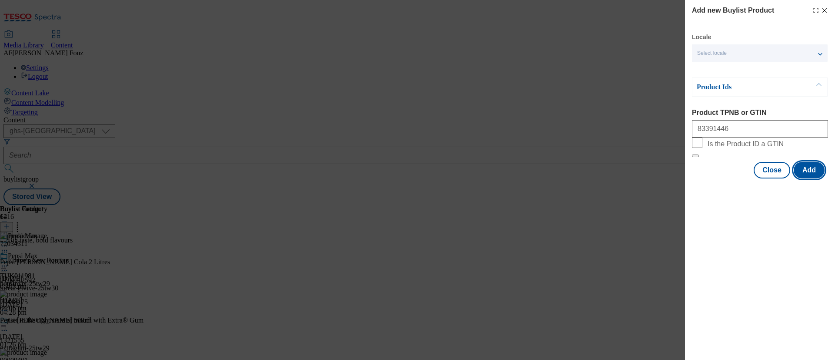
click at [807, 178] on button "Add" at bounding box center [809, 170] width 31 height 17
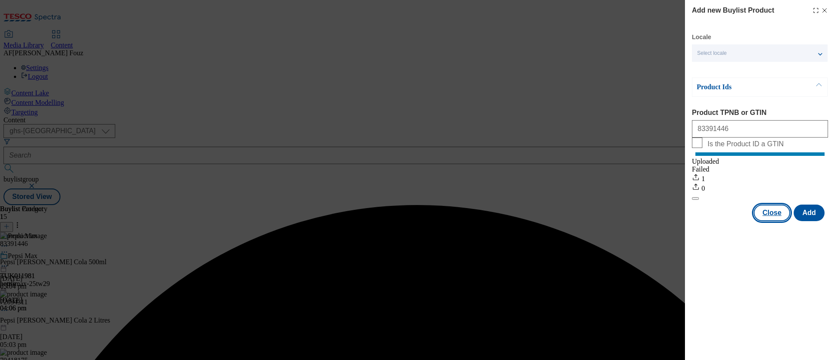
click at [761, 219] on button "Close" at bounding box center [772, 213] width 37 height 17
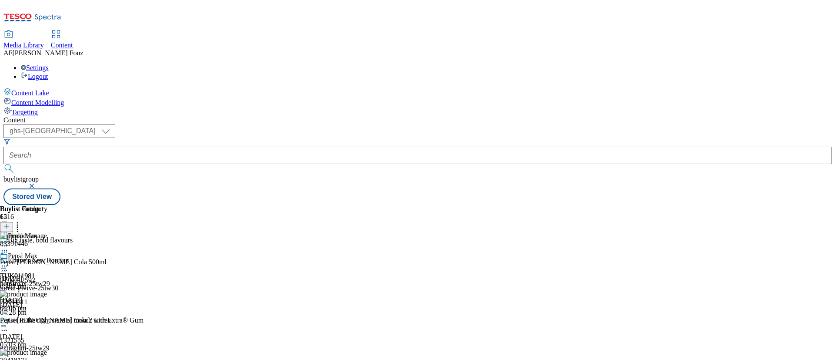
click at [22, 221] on icon at bounding box center [17, 225] width 9 height 9
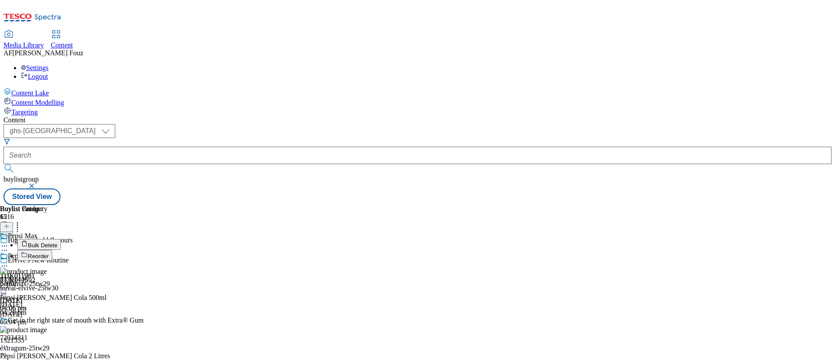
click at [52, 250] on button "Reorder" at bounding box center [34, 255] width 35 height 11
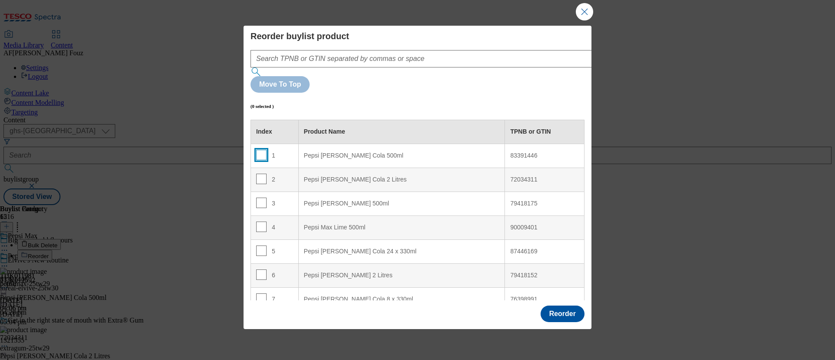
click at [258, 150] on input "Modal" at bounding box center [261, 155] width 10 height 10
checkbox input "true"
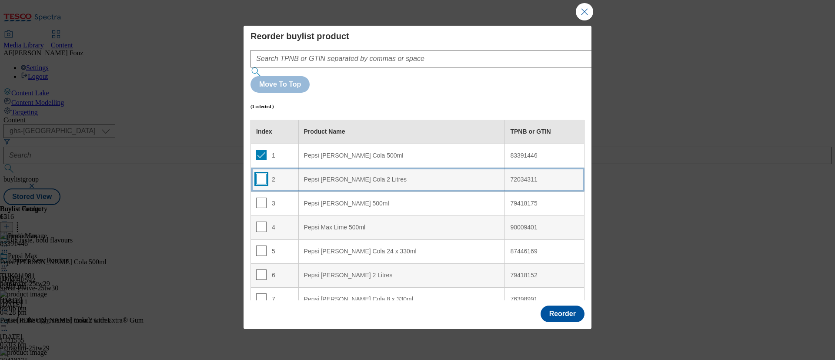
click at [261, 174] on input "Modal" at bounding box center [261, 179] width 10 height 10
checkbox input "true"
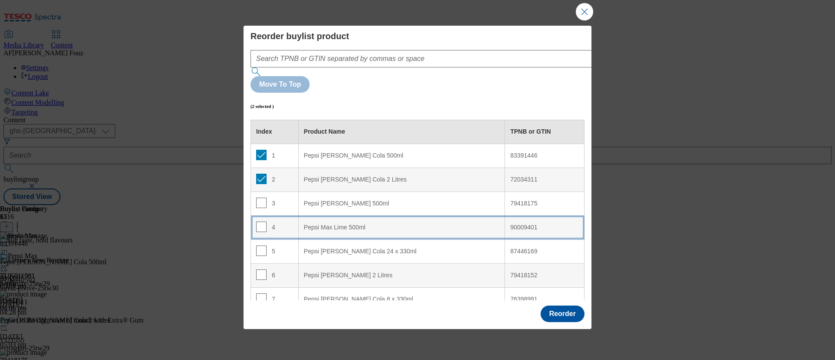
click at [342, 224] on div "Pepsi Max Lime 500ml" at bounding box center [402, 228] width 196 height 8
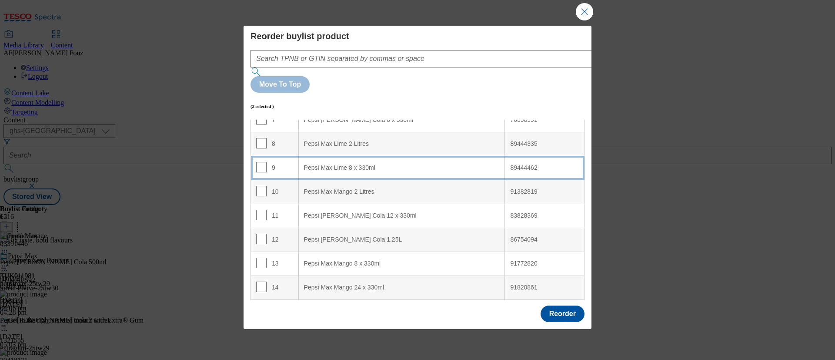
scroll to position [181, 0]
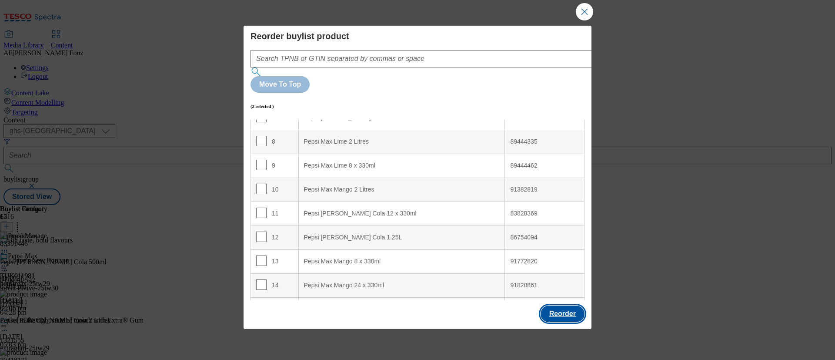
click at [575, 305] on button "Reorder" at bounding box center [563, 313] width 44 height 17
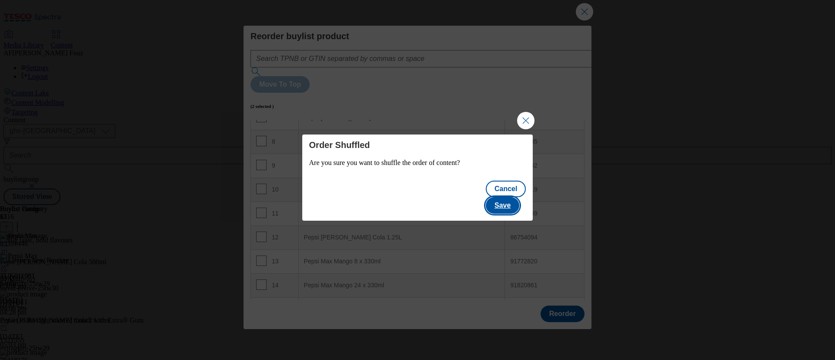
click at [511, 197] on button "Save" at bounding box center [503, 205] width 34 height 17
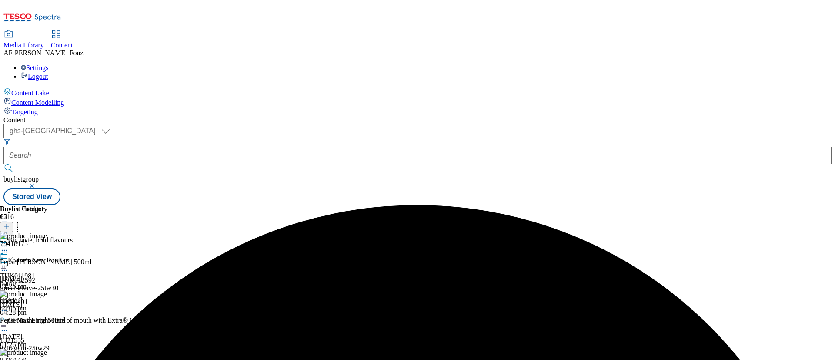
click at [22, 221] on icon at bounding box center [17, 225] width 9 height 9
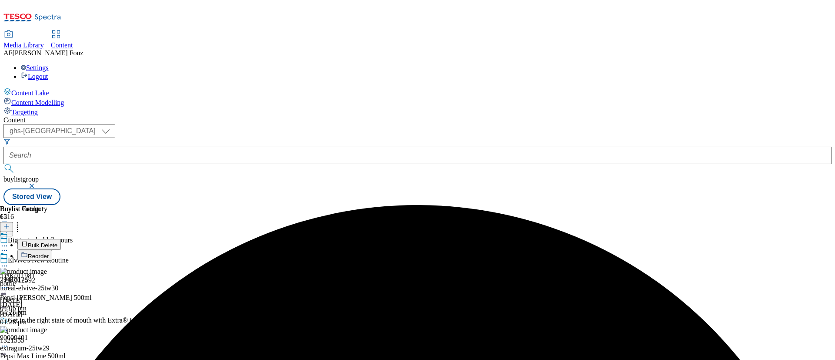
click at [52, 250] on button "Reorder" at bounding box center [34, 255] width 35 height 11
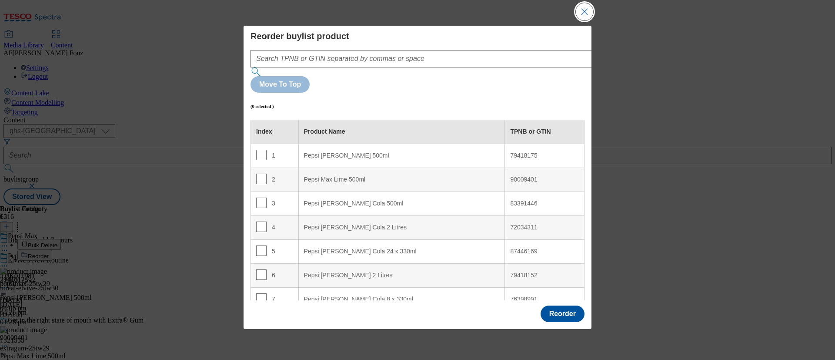
click at [586, 20] on button "Close Modal" at bounding box center [584, 11] width 17 height 17
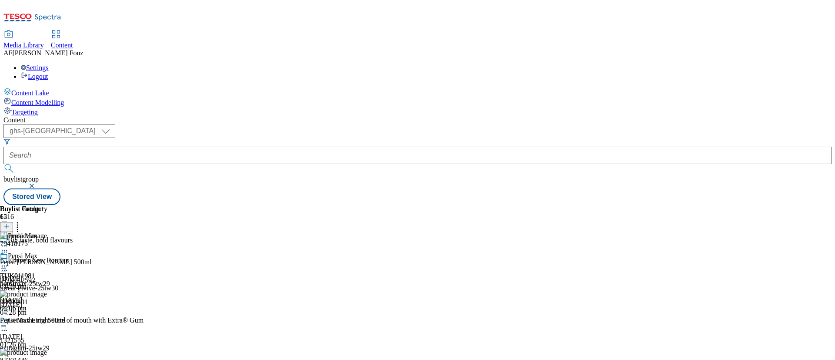
click at [9, 262] on icon at bounding box center [4, 266] width 9 height 9
click at [60, 329] on button "Un-preview" at bounding box center [38, 334] width 42 height 10
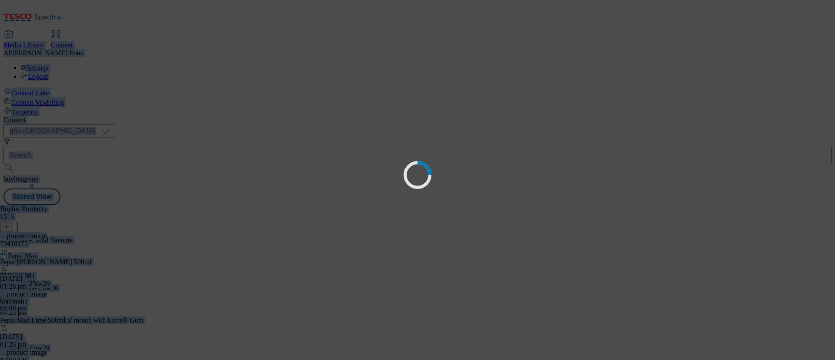
click at [513, 235] on div "Loading" at bounding box center [417, 180] width 835 height 360
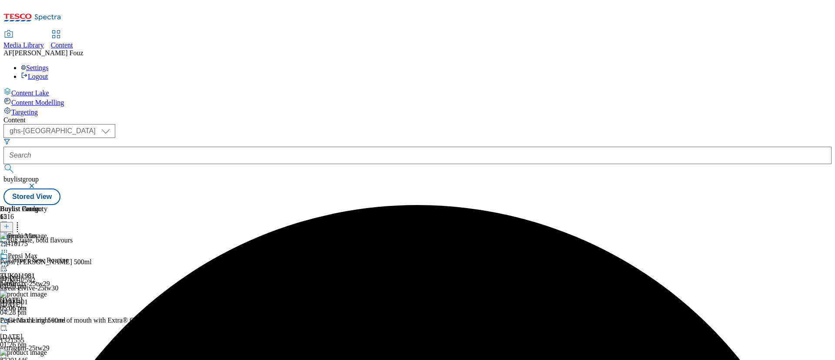
click at [9, 262] on icon at bounding box center [4, 266] width 9 height 9
click at [47, 321] on span "Preview" at bounding box center [37, 324] width 20 height 7
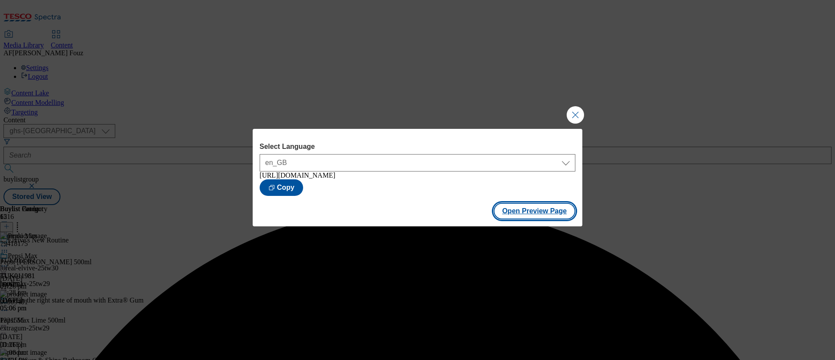
click at [554, 212] on button "Open Preview Page" at bounding box center [535, 211] width 82 height 17
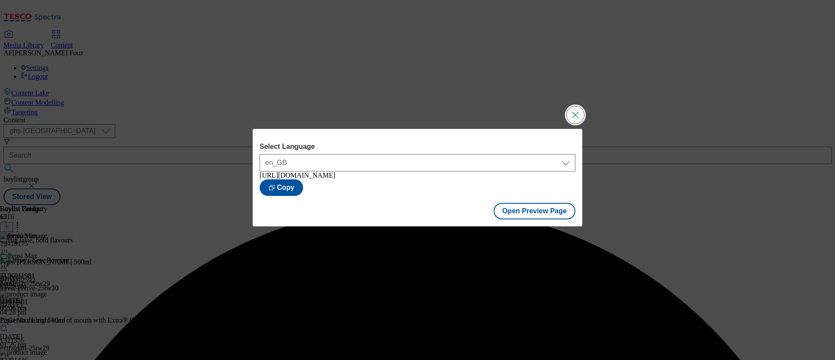
click at [578, 111] on button "Close Modal" at bounding box center [575, 114] width 17 height 17
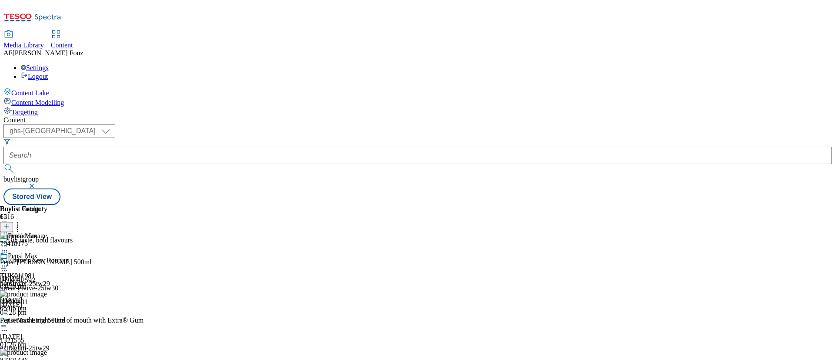
scroll to position [0, 0]
click at [22, 221] on icon at bounding box center [17, 225] width 9 height 9
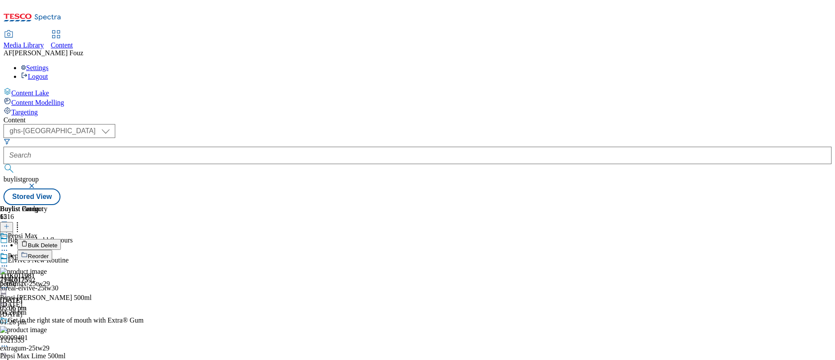
click at [47, 252] on div at bounding box center [23, 262] width 47 height 20
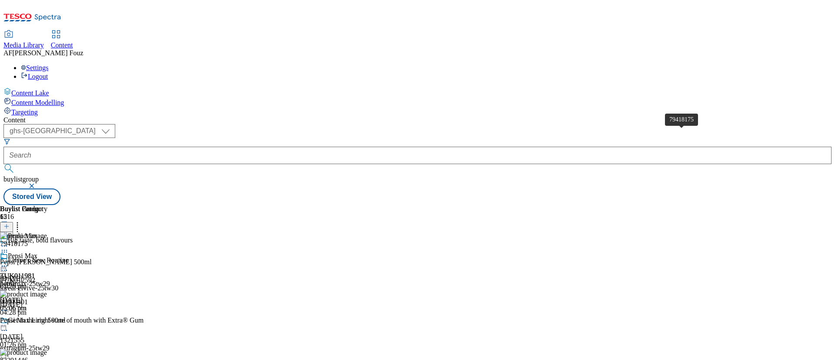
click at [28, 240] on div "79418175" at bounding box center [14, 244] width 28 height 8
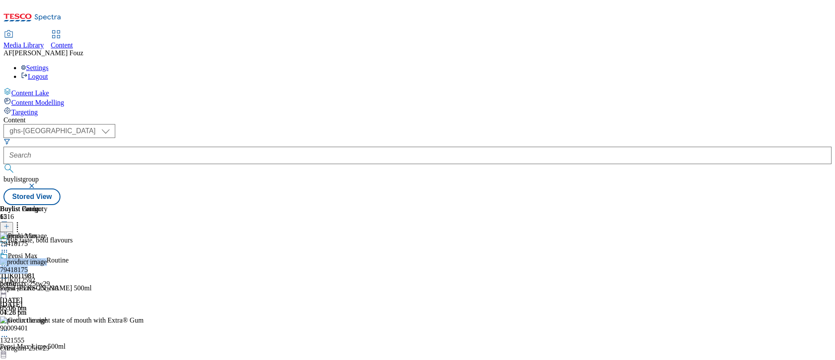
drag, startPoint x: 666, startPoint y: 134, endPoint x: 645, endPoint y: 134, distance: 21.3
click at [121, 258] on div "79418175 Pepsi Max Cherry 500ml 18 Aug 2025 01:26 pm" at bounding box center [60, 287] width 121 height 58
copy div "79418175"
click at [28, 266] on div "79418175" at bounding box center [14, 270] width 28 height 8
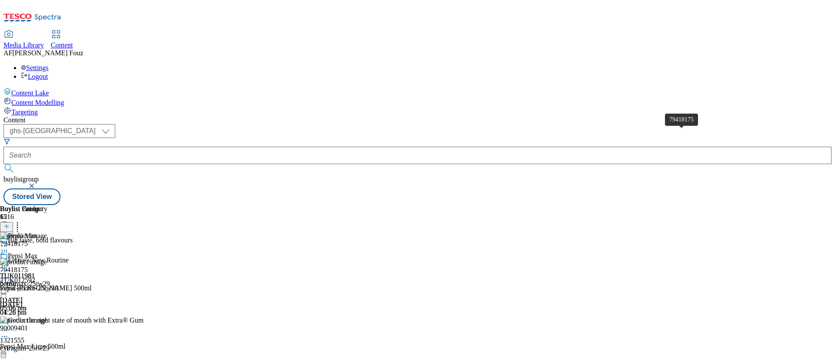
click at [28, 266] on div "79418175" at bounding box center [14, 270] width 28 height 8
click at [121, 258] on div "79418175 Pepsi Max Cherry 500ml 18 Aug 2025 01:26 pm" at bounding box center [60, 287] width 121 height 58
click at [28, 266] on div "79418175" at bounding box center [14, 270] width 28 height 8
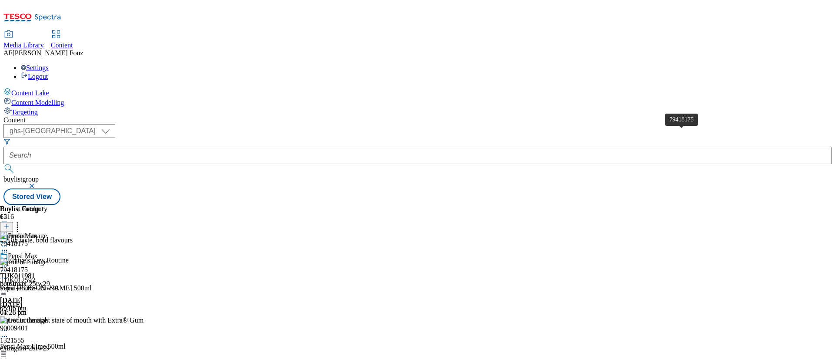
click at [28, 266] on div "79418175" at bounding box center [14, 270] width 28 height 8
drag, startPoint x: 658, startPoint y: 147, endPoint x: 648, endPoint y: 147, distance: 10.0
click at [121, 258] on div "79418175 Pepsi Max Cherry 500ml 18 Aug 2025 01:26 pm" at bounding box center [60, 287] width 121 height 58
drag, startPoint x: 672, startPoint y: 149, endPoint x: 647, endPoint y: 149, distance: 25.7
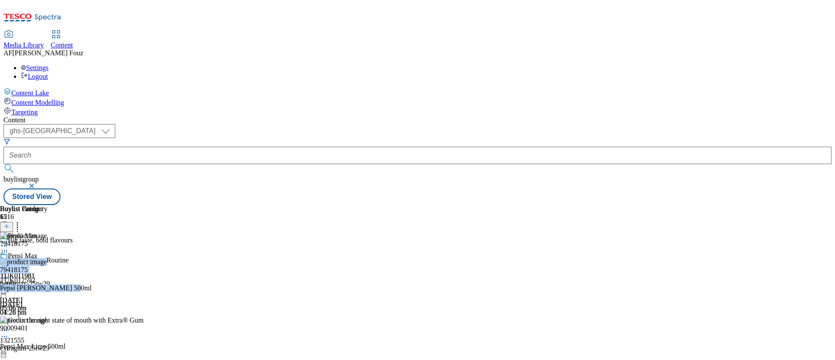
click at [121, 258] on div "79418175 Pepsi Max Cherry 500ml 18 Aug 2025 01:26 pm" at bounding box center [60, 287] width 121 height 58
